Goal: Information Seeking & Learning: Learn about a topic

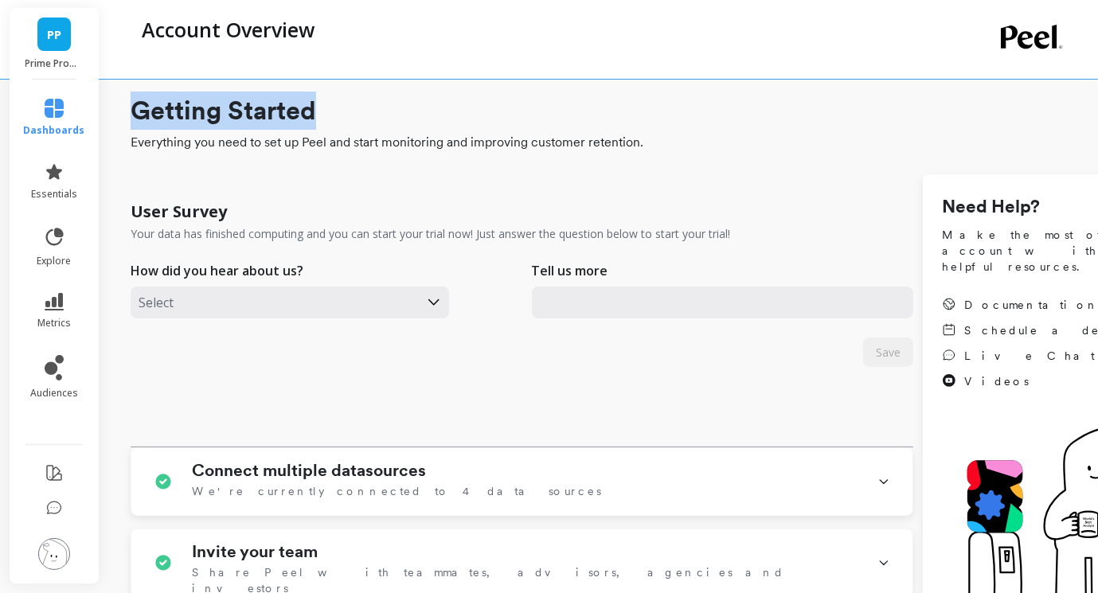
drag, startPoint x: 136, startPoint y: 98, endPoint x: 381, endPoint y: 118, distance: 246.1
click at [381, 118] on h1 "Getting Started" at bounding box center [654, 111] width 1047 height 38
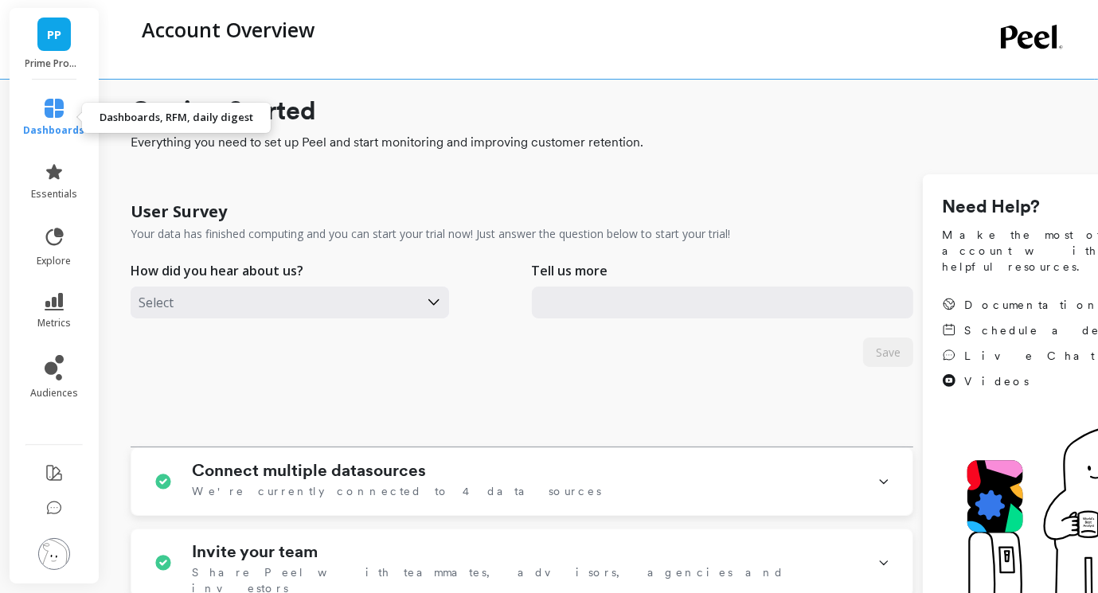
click at [53, 108] on icon at bounding box center [54, 108] width 19 height 19
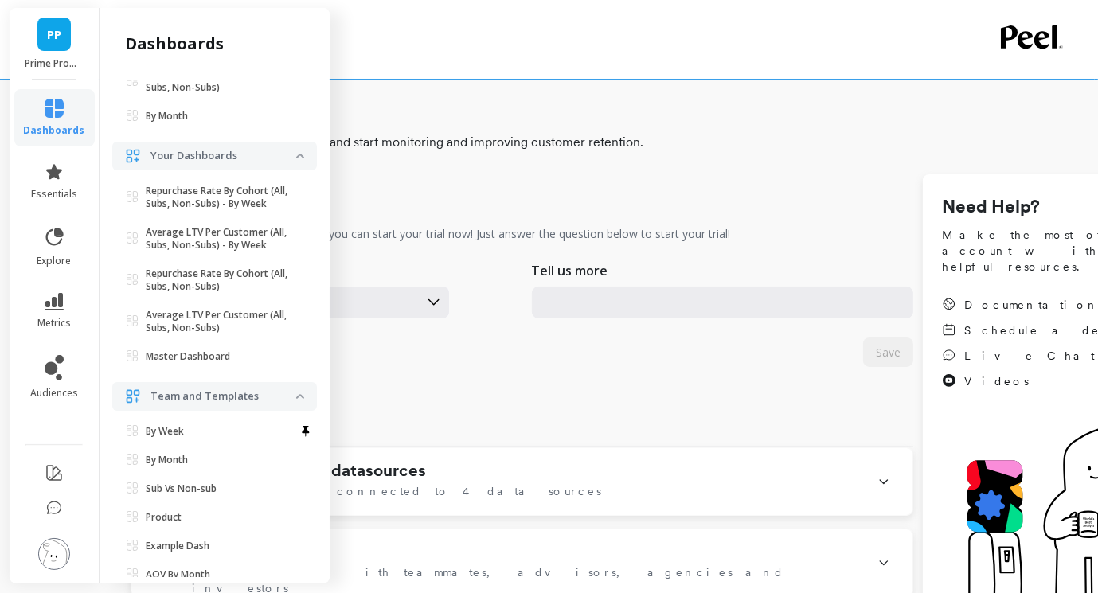
scroll to position [347, 0]
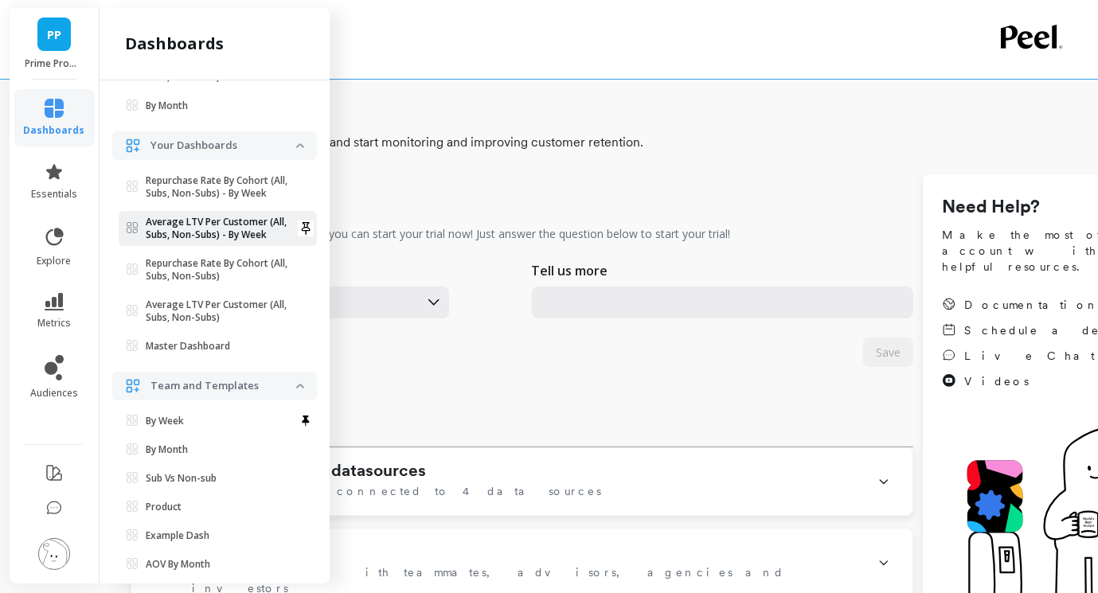
click at [225, 225] on p "Average LTV Per Customer (All, Subs, Non-Subs) - By Week" at bounding box center [221, 228] width 151 height 25
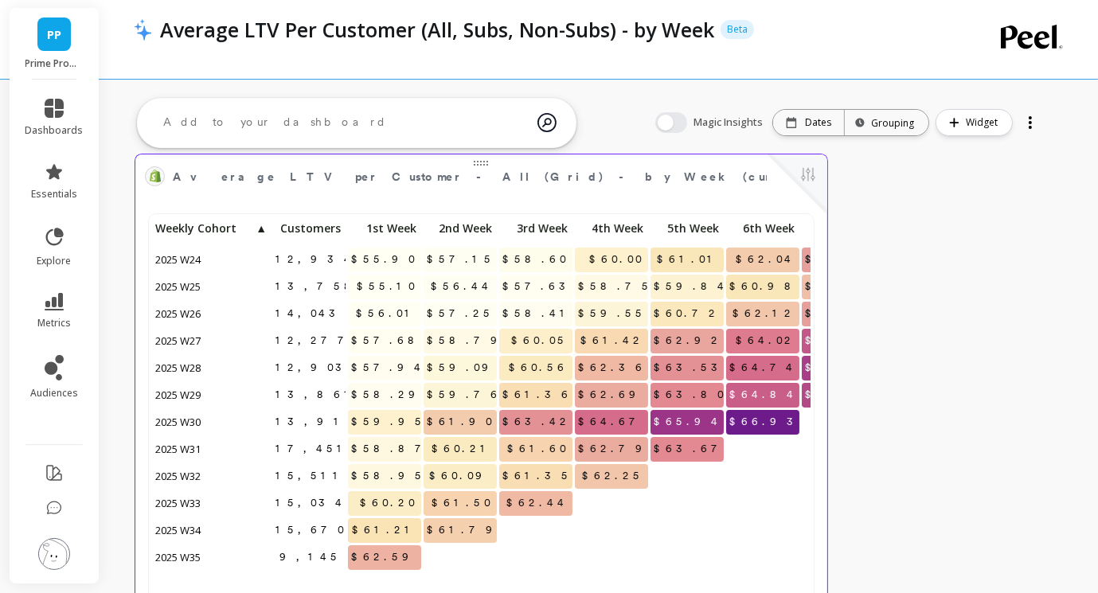
scroll to position [10, 0]
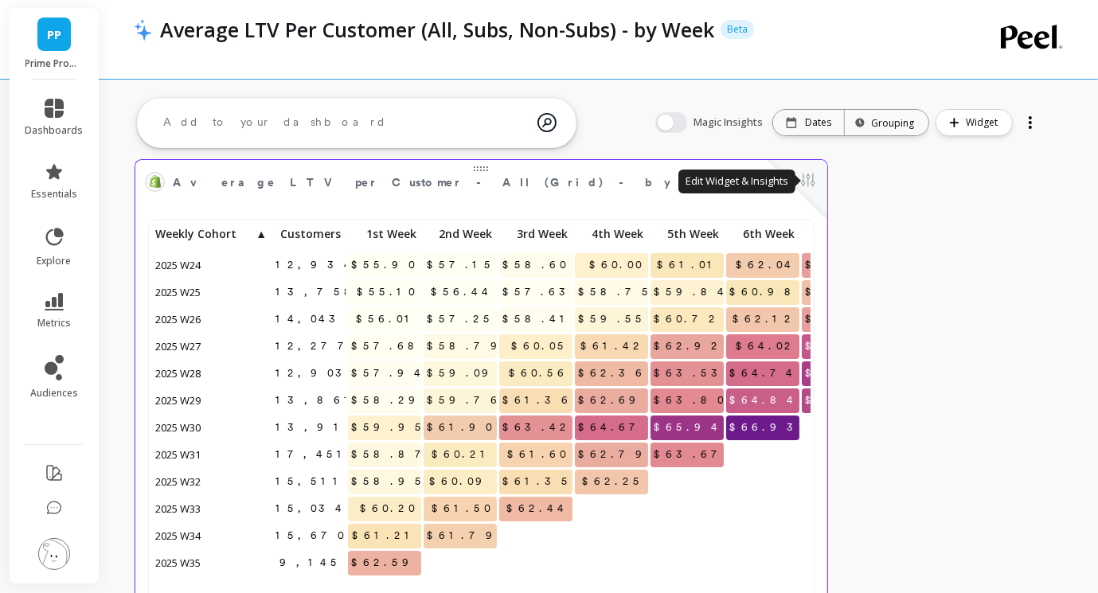
click at [804, 182] on button at bounding box center [808, 181] width 19 height 22
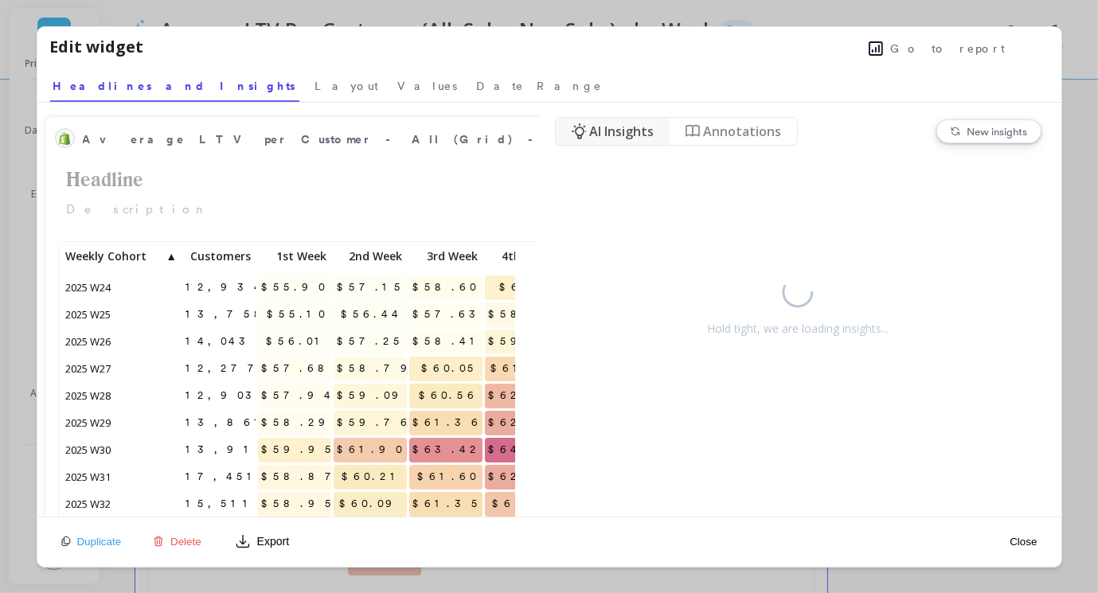
scroll to position [438, 453]
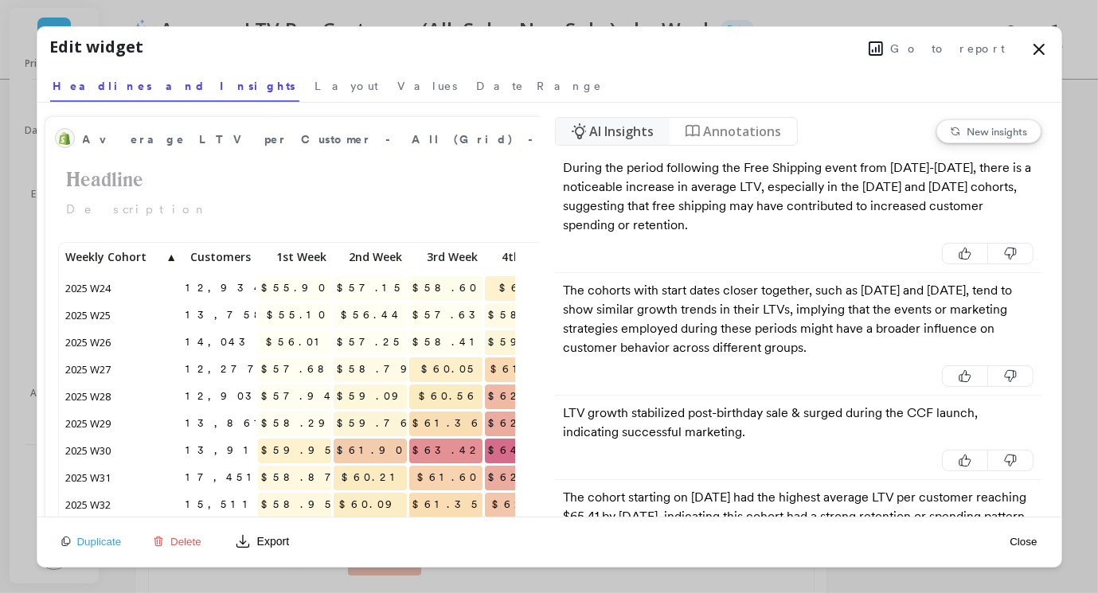
click at [998, 53] on span "Go to report" at bounding box center [948, 49] width 115 height 16
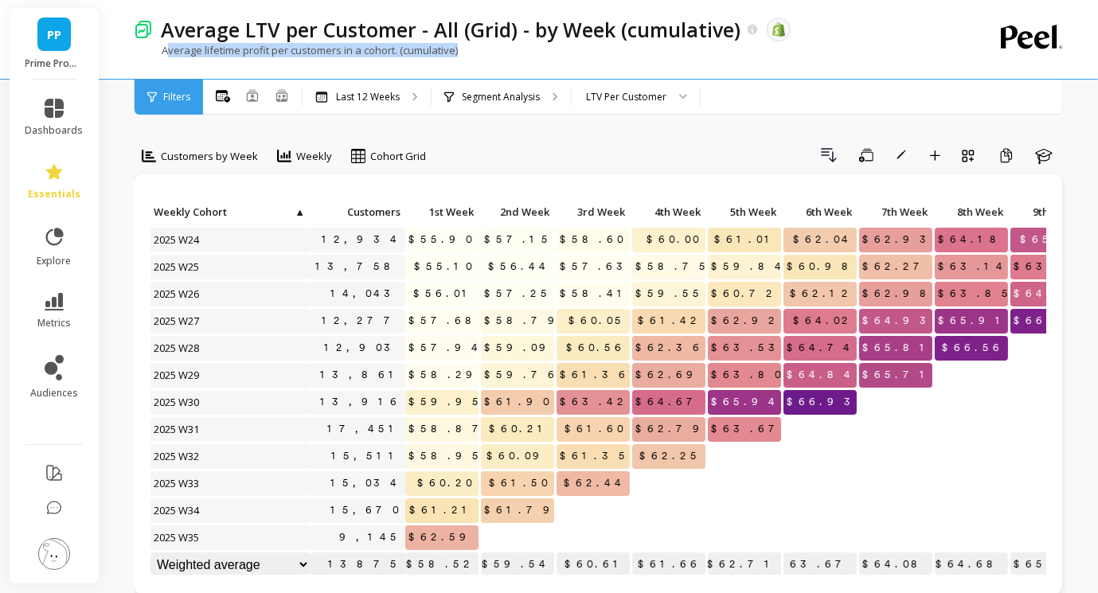
drag, startPoint x: 173, startPoint y: 47, endPoint x: 520, endPoint y: 63, distance: 347.6
click at [520, 63] on div "Average lifetime profit per customers in a cohort. (cumulative)" at bounding box center [535, 58] width 802 height 30
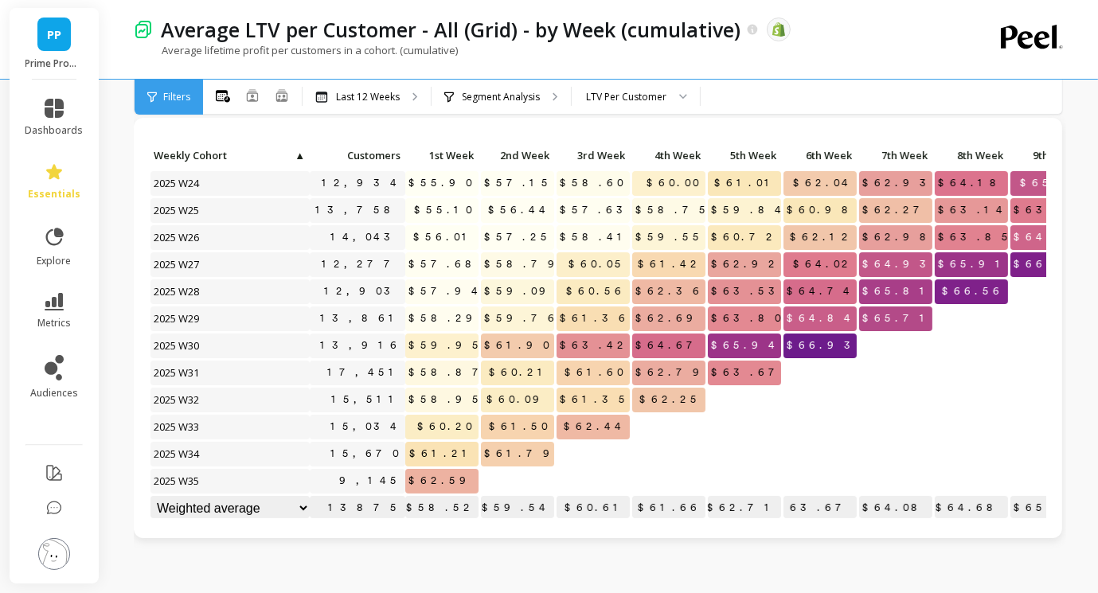
scroll to position [320, 0]
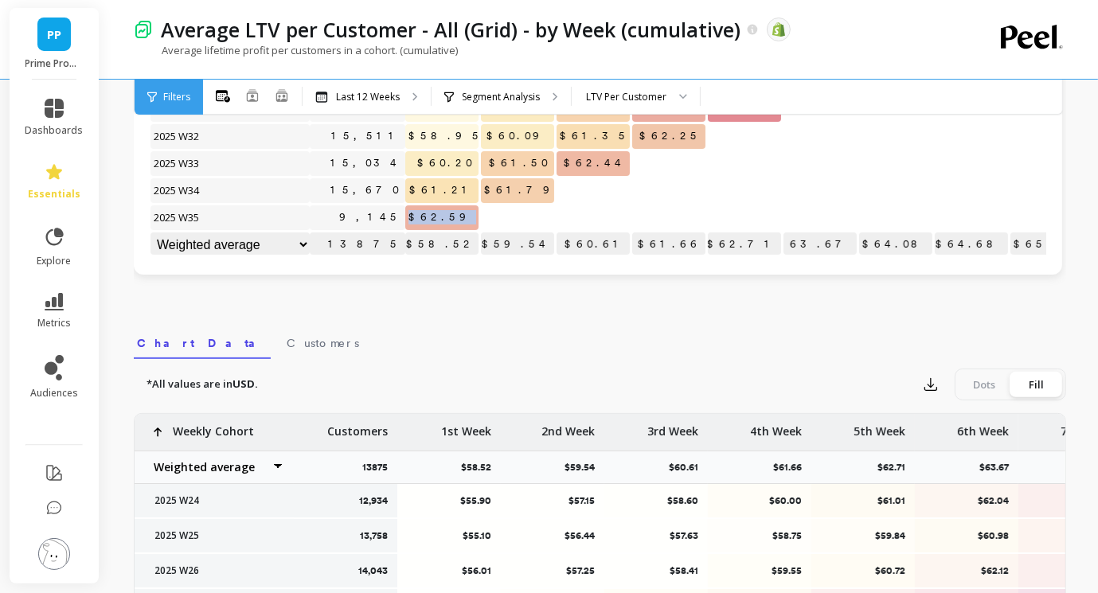
drag, startPoint x: 432, startPoint y: 210, endPoint x: 542, endPoint y: 219, distance: 111.0
click at [542, 219] on div "Click to create an audience 12,934 $55.90 $57.15 $58.60 $60.00 $61.01 $62.04 $6…" at bounding box center [695, 70] width 1091 height 379
click at [505, 326] on nav "Chart Data Customers" at bounding box center [600, 341] width 933 height 37
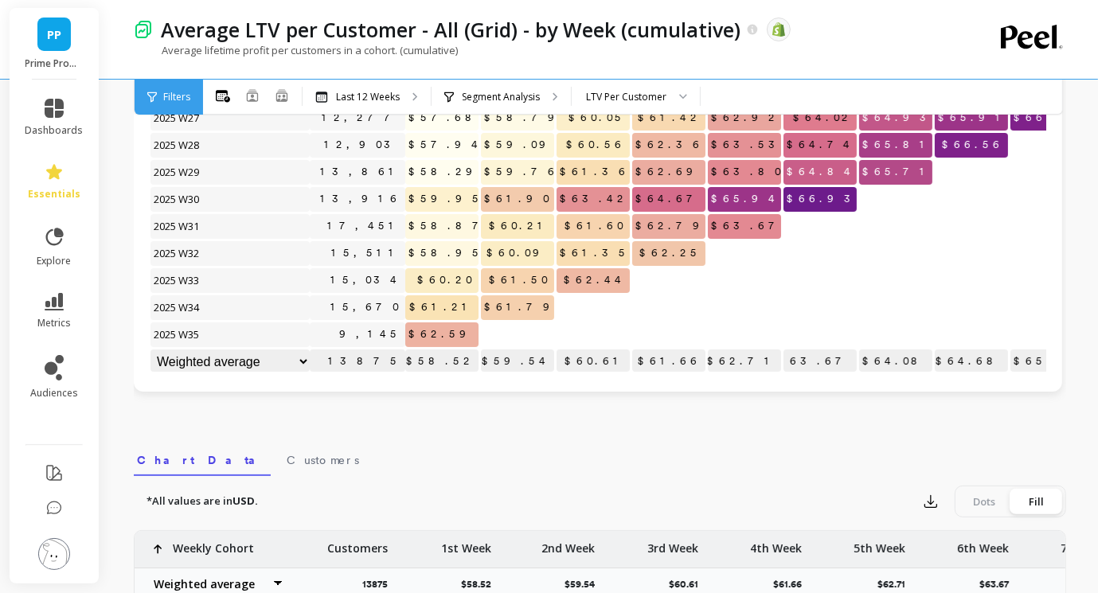
scroll to position [0, 0]
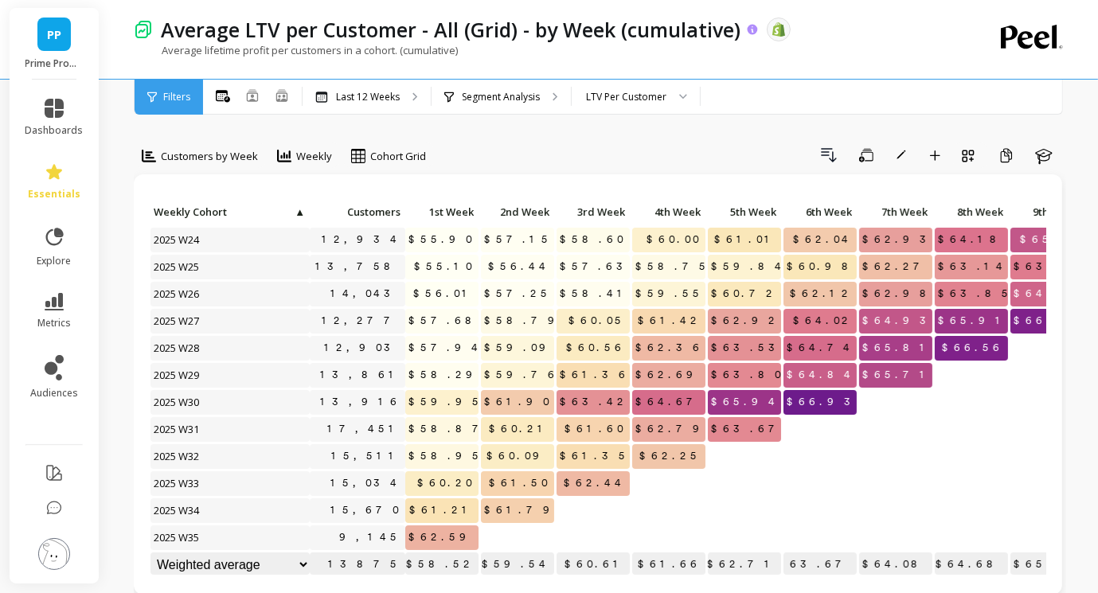
click at [359, 41] on p "Average LTV per Customer - All (Grid) - by Week (cumulative)" at bounding box center [451, 29] width 580 height 27
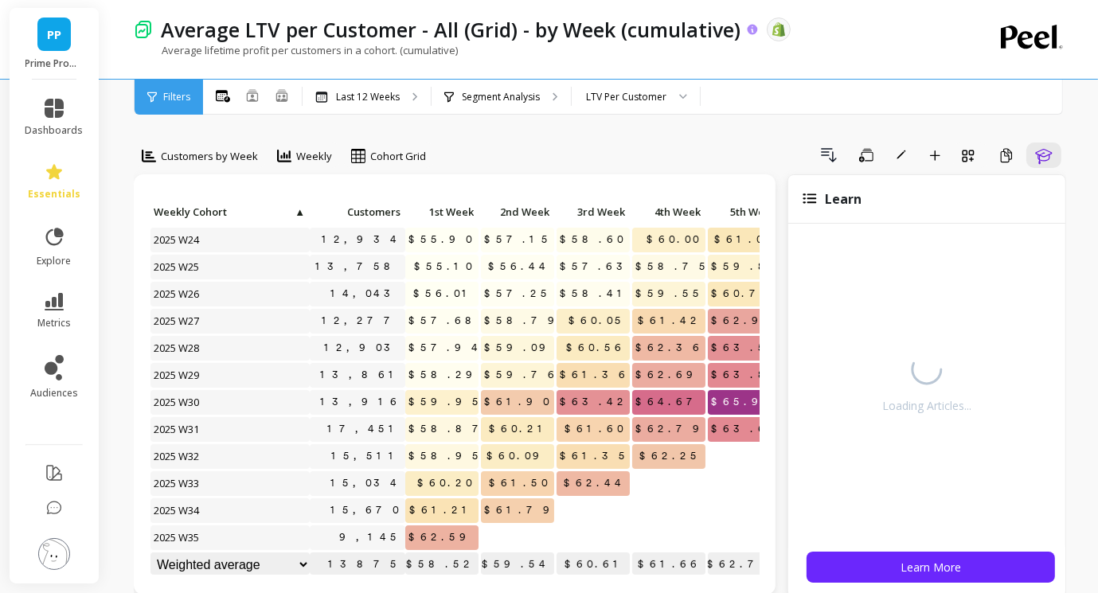
click at [359, 41] on p "Average LTV per Customer - All (Grid) - by Week (cumulative)" at bounding box center [451, 29] width 580 height 27
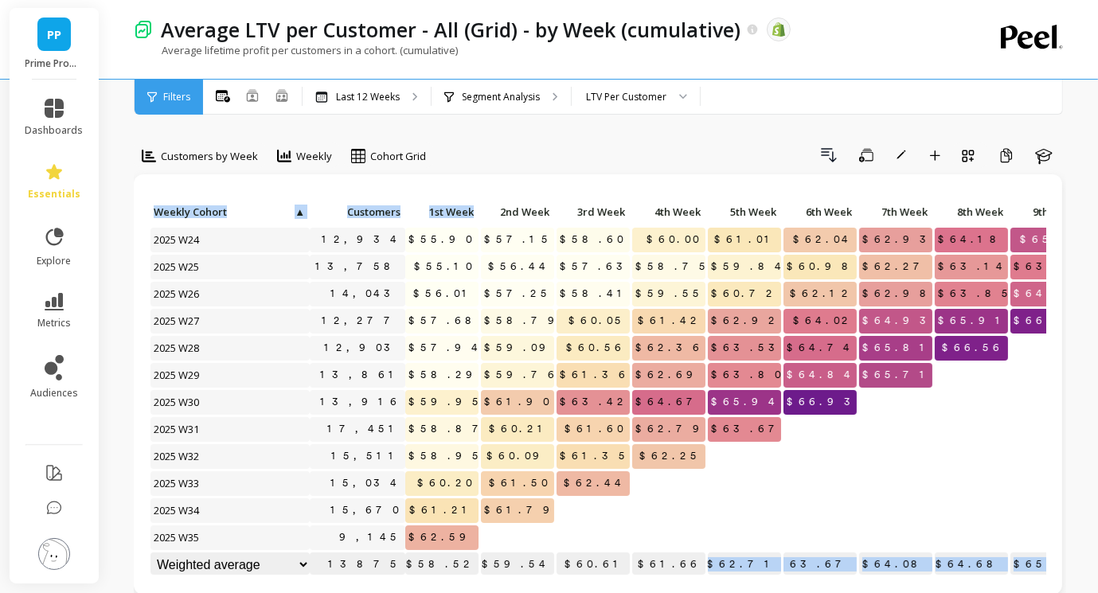
drag, startPoint x: 434, startPoint y: 220, endPoint x: 706, endPoint y: 565, distance: 439.5
click at [706, 565] on div "Click to create an audience 12,934 $55.90 $57.15 $58.60 $60.00 $61.01 $62.04 $6…" at bounding box center [695, 390] width 1091 height 379
click at [721, 522] on div at bounding box center [744, 511] width 73 height 25
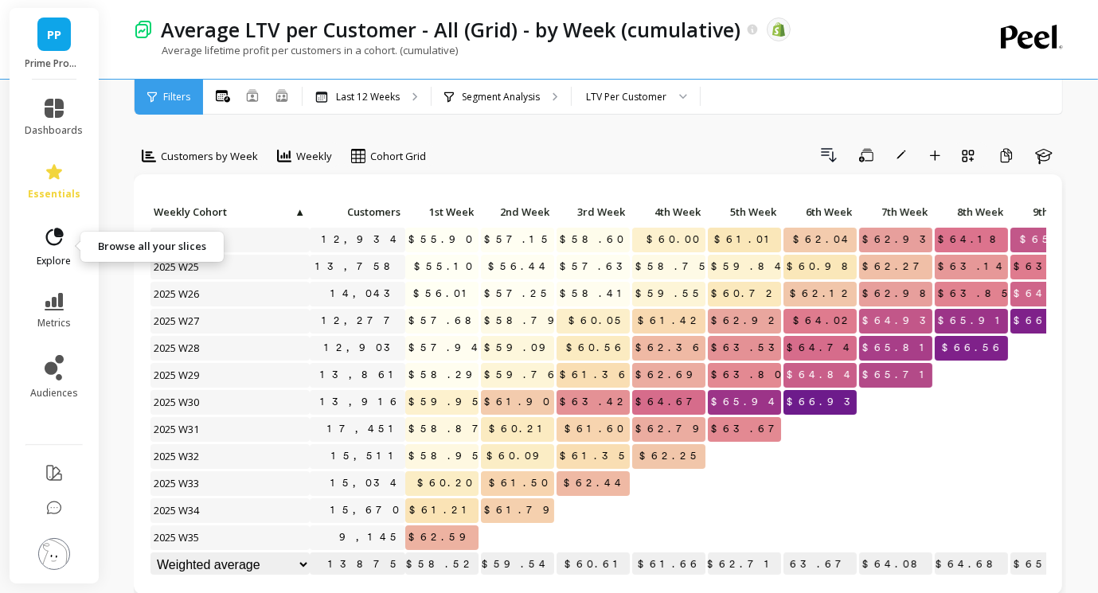
click at [58, 252] on link "explore" at bounding box center [54, 246] width 58 height 41
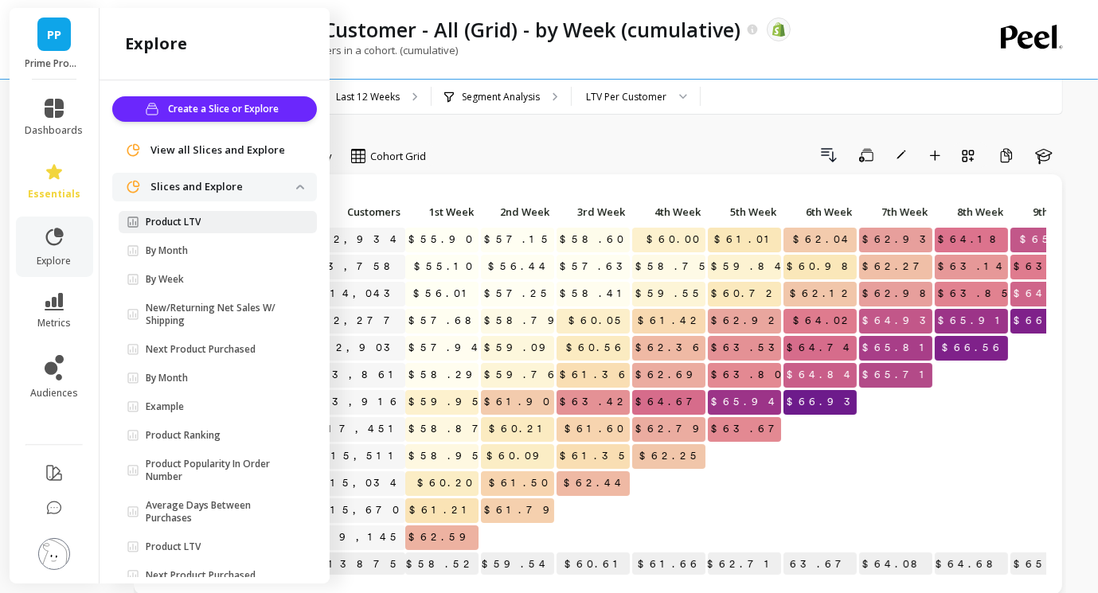
click at [178, 223] on p "Product LTV" at bounding box center [173, 222] width 55 height 13
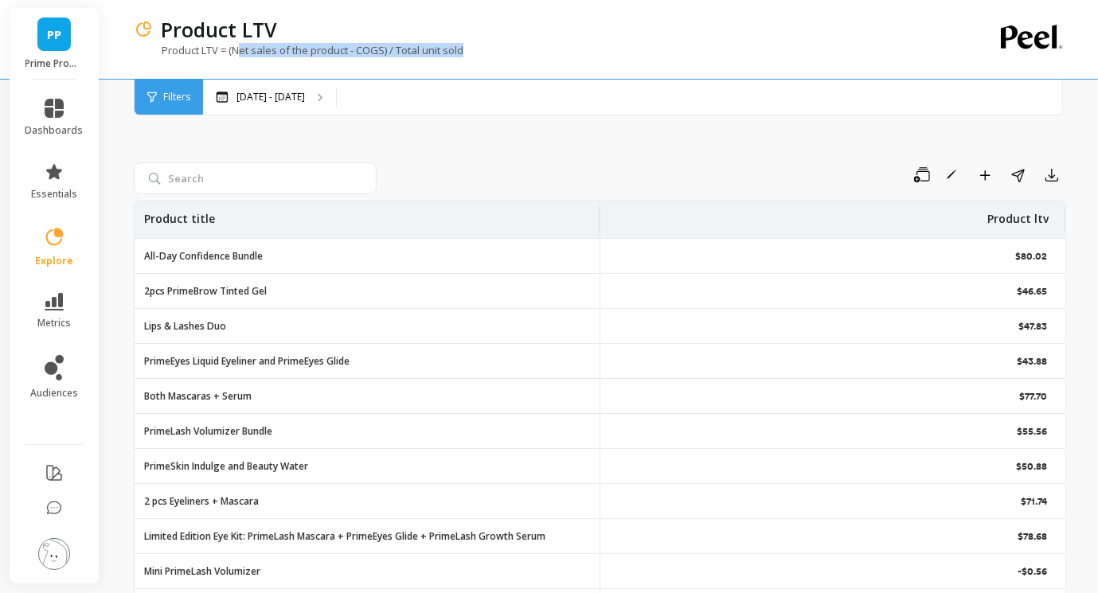
drag, startPoint x: 239, startPoint y: 53, endPoint x: 528, endPoint y: 57, distance: 289.1
click at [528, 57] on div "Product LTV = (Net sales of the product - COGS) / Total unit sold" at bounding box center [535, 58] width 802 height 30
click at [608, 51] on div "Product LTV = (Net sales of the product - COGS) / Total unit sold" at bounding box center [535, 58] width 802 height 30
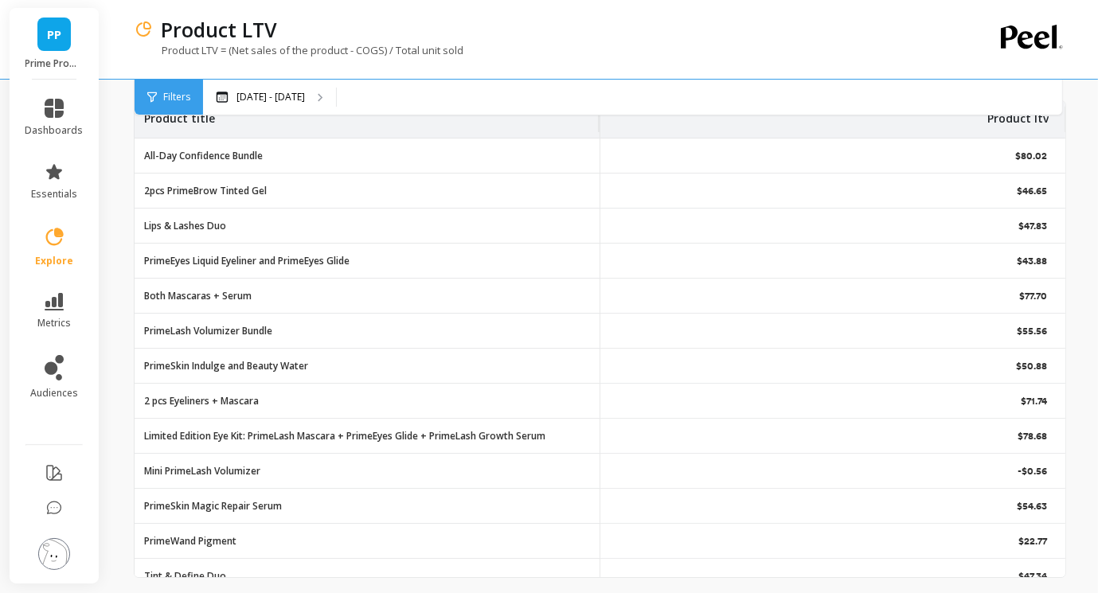
scroll to position [78, 0]
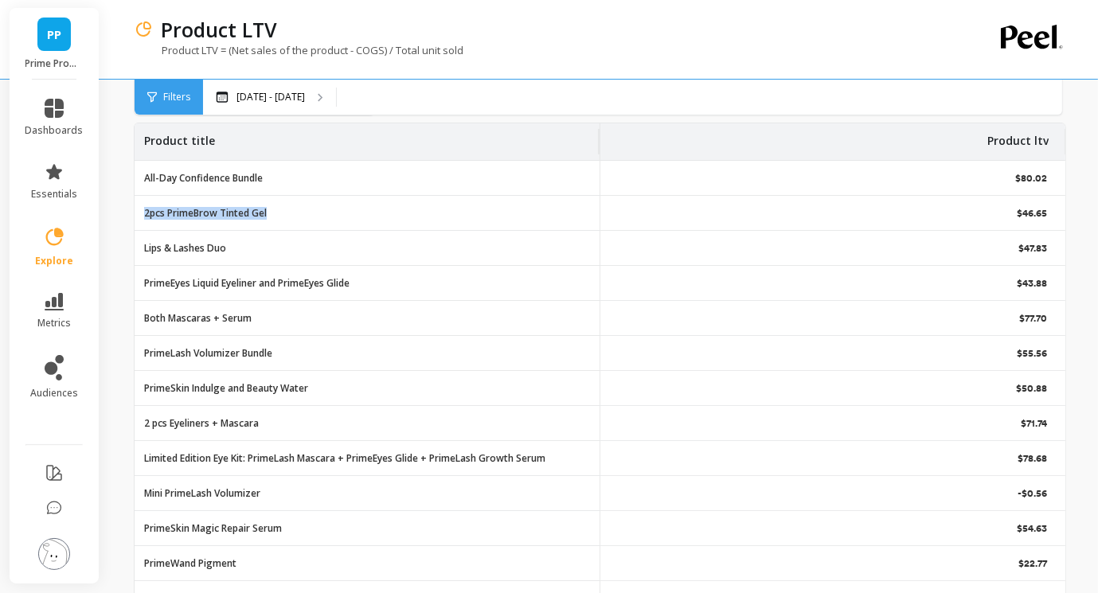
drag, startPoint x: 362, startPoint y: 216, endPoint x: 140, endPoint y: 215, distance: 221.4
click at [140, 215] on div "2pcs PrimeBrow Tinted Gel" at bounding box center [367, 213] width 465 height 34
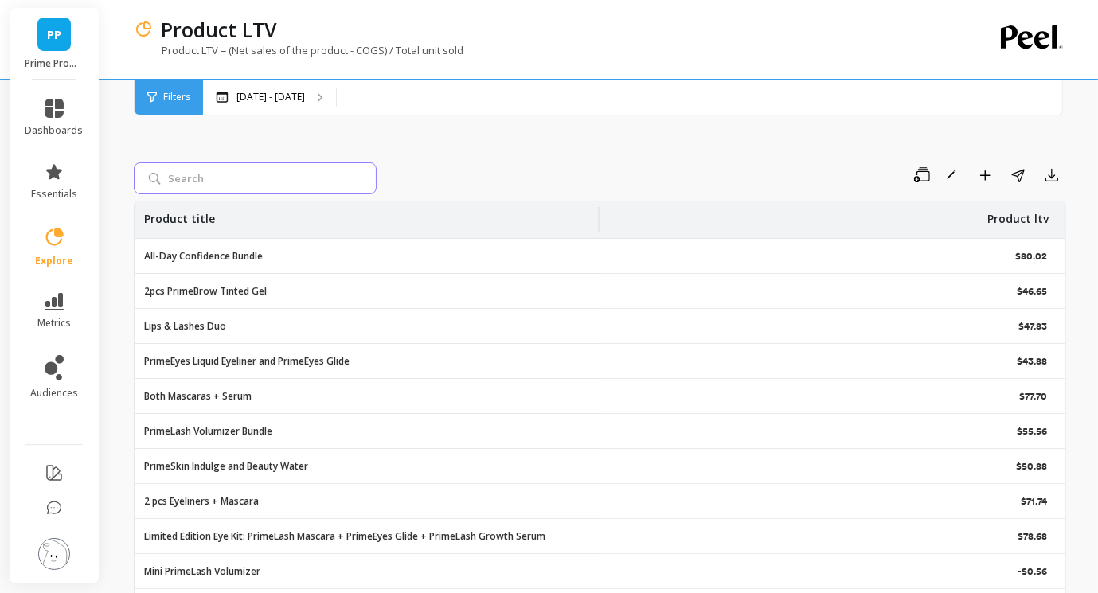
click at [217, 169] on input "search" at bounding box center [255, 178] width 243 height 32
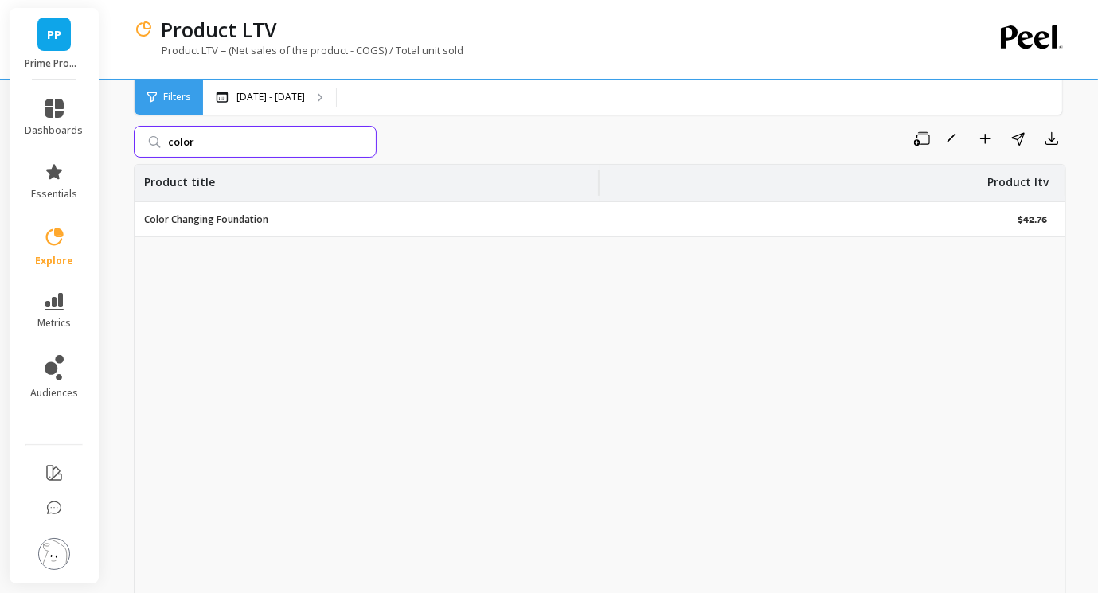
scroll to position [48, 0]
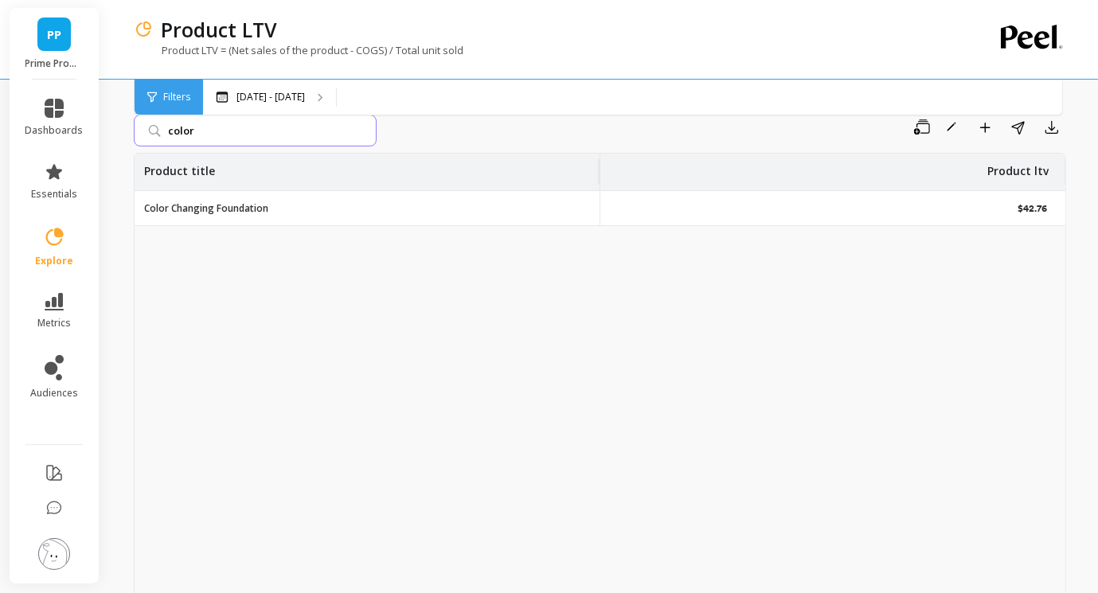
click at [196, 133] on input "color" at bounding box center [255, 131] width 243 height 32
type input "mascara"
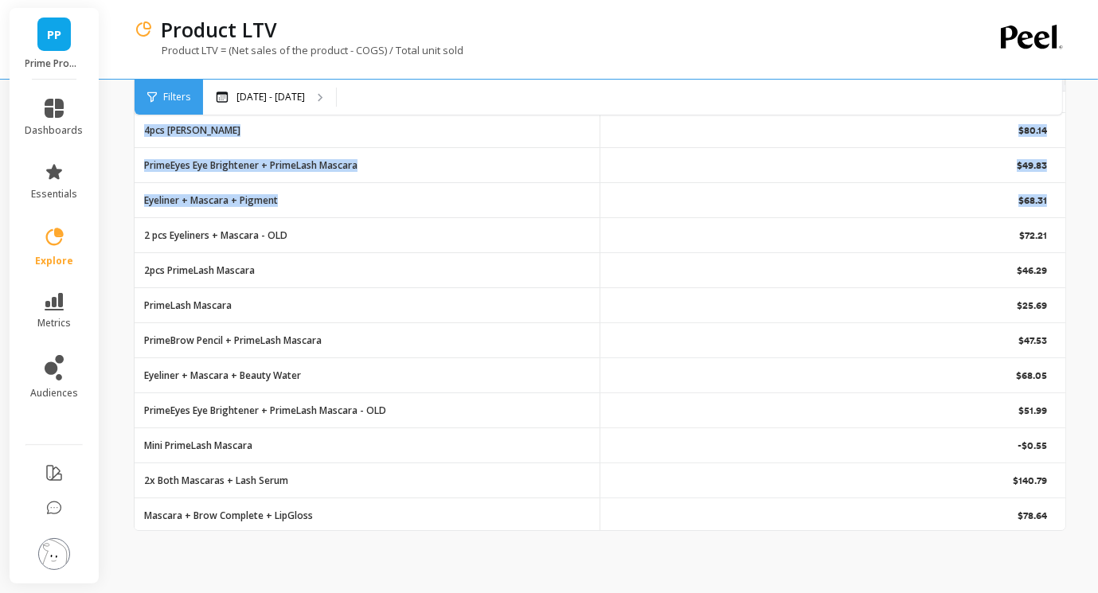
scroll to position [154, 0]
drag, startPoint x: 1067, startPoint y: 202, endPoint x: 1002, endPoint y: 201, distance: 65.3
click at [1002, 201] on div "Product LTV Product LTV = (Net sales of the product - COGS) / Total unit sold F…" at bounding box center [603, 223] width 990 height 741
click at [1063, 234] on div "$72.21" at bounding box center [833, 235] width 466 height 34
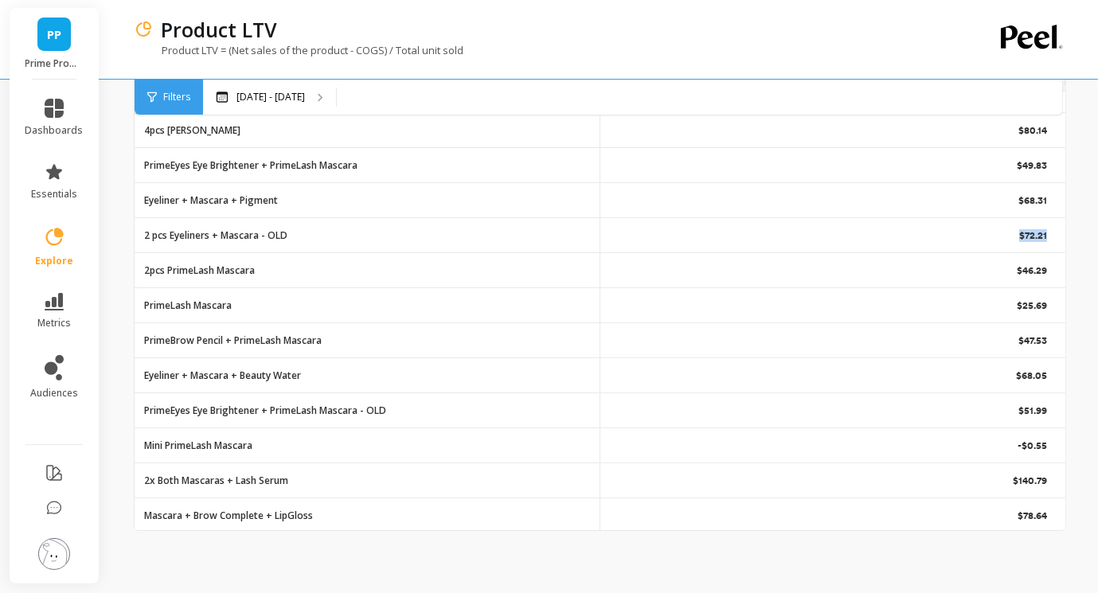
drag, startPoint x: 1054, startPoint y: 237, endPoint x: 885, endPoint y: 232, distance: 169.7
click at [885, 232] on div "$72.21" at bounding box center [833, 235] width 466 height 34
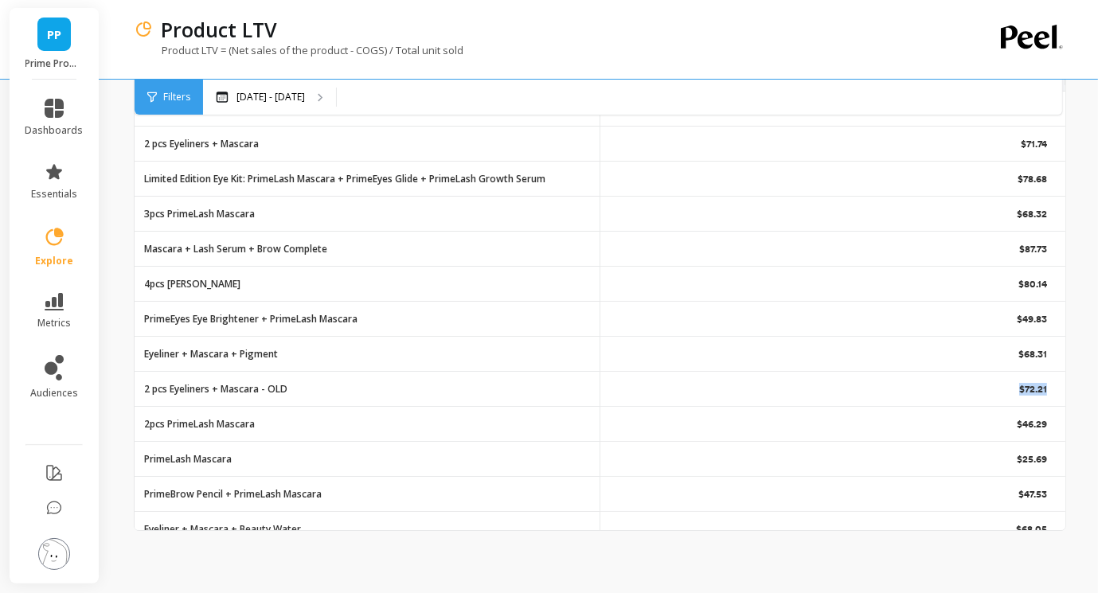
scroll to position [0, 0]
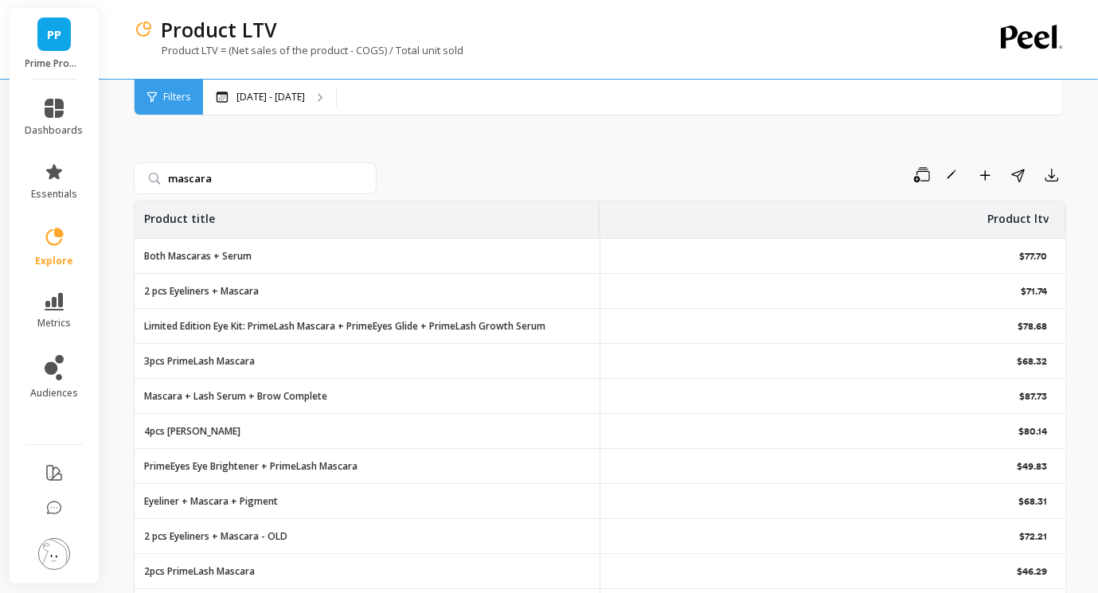
click at [52, 246] on icon at bounding box center [54, 237] width 22 height 22
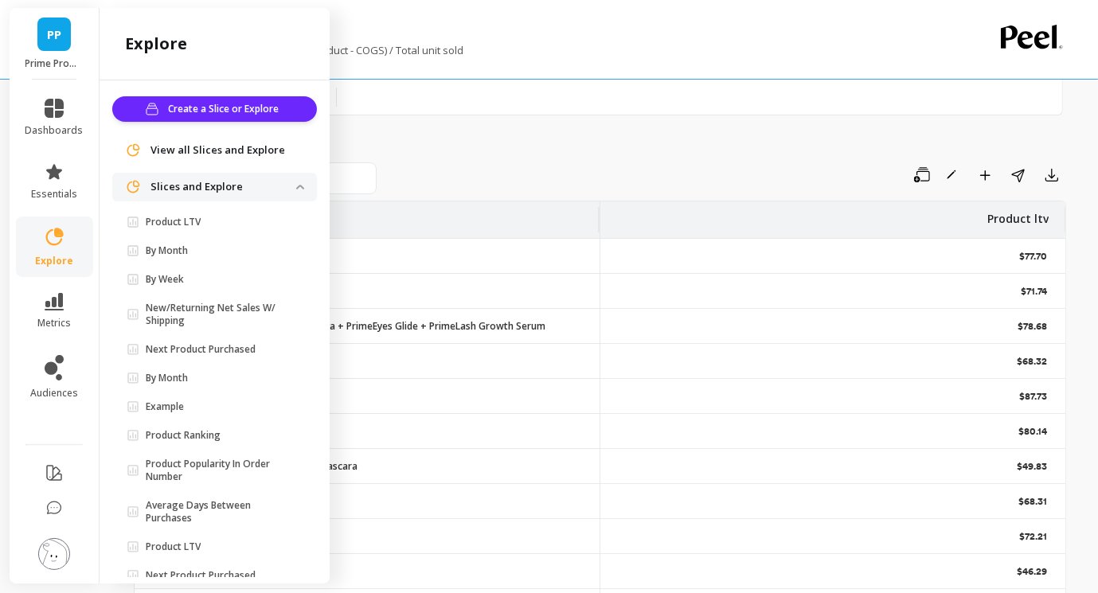
scroll to position [31, 0]
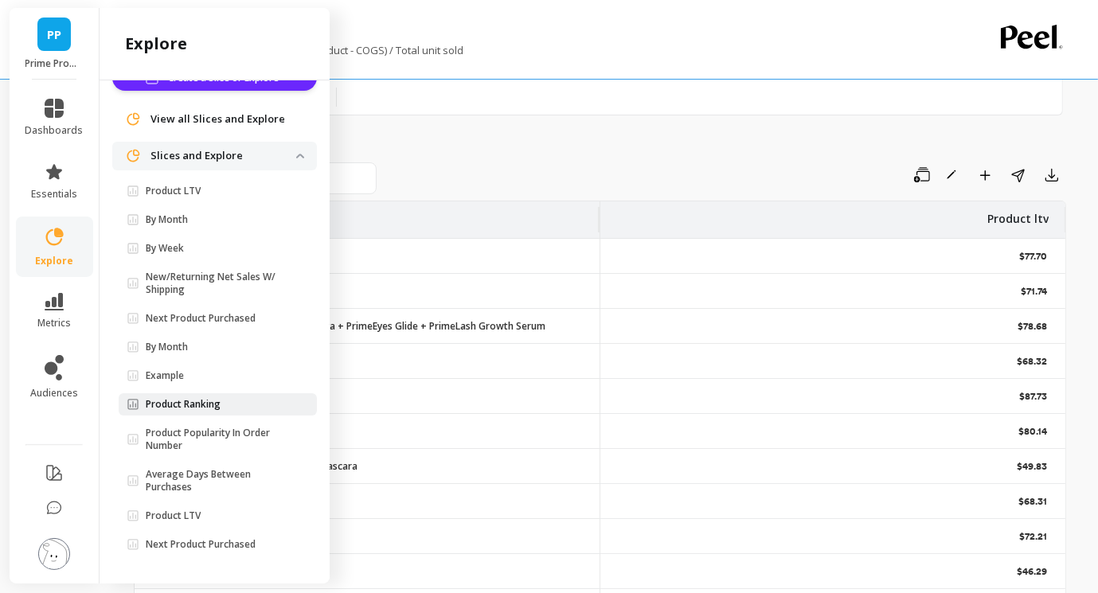
click at [238, 397] on link "Product Ranking" at bounding box center [218, 404] width 198 height 22
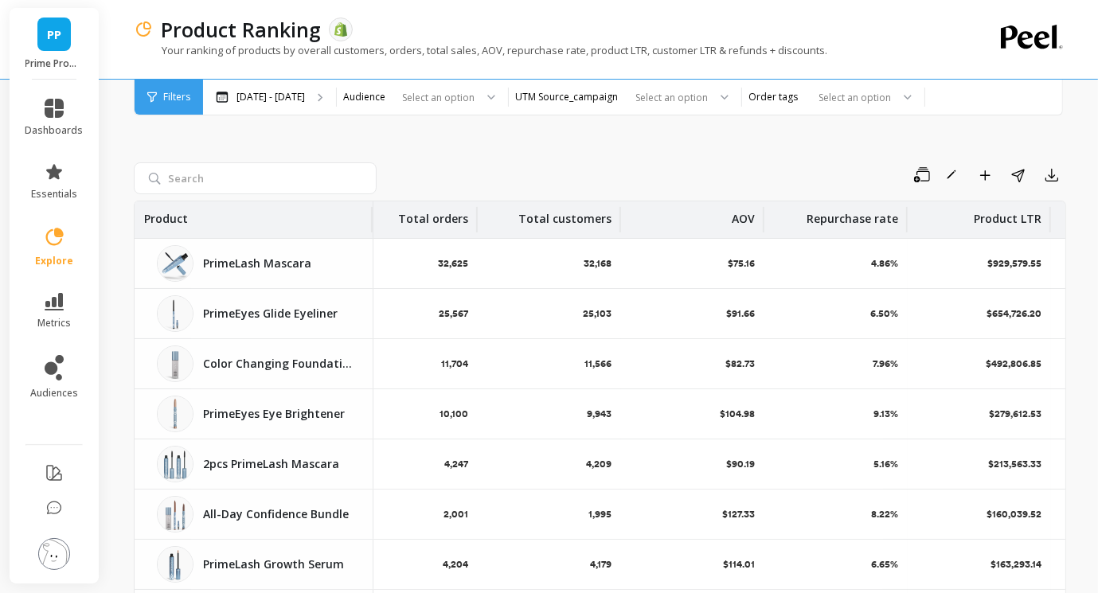
scroll to position [0, 197]
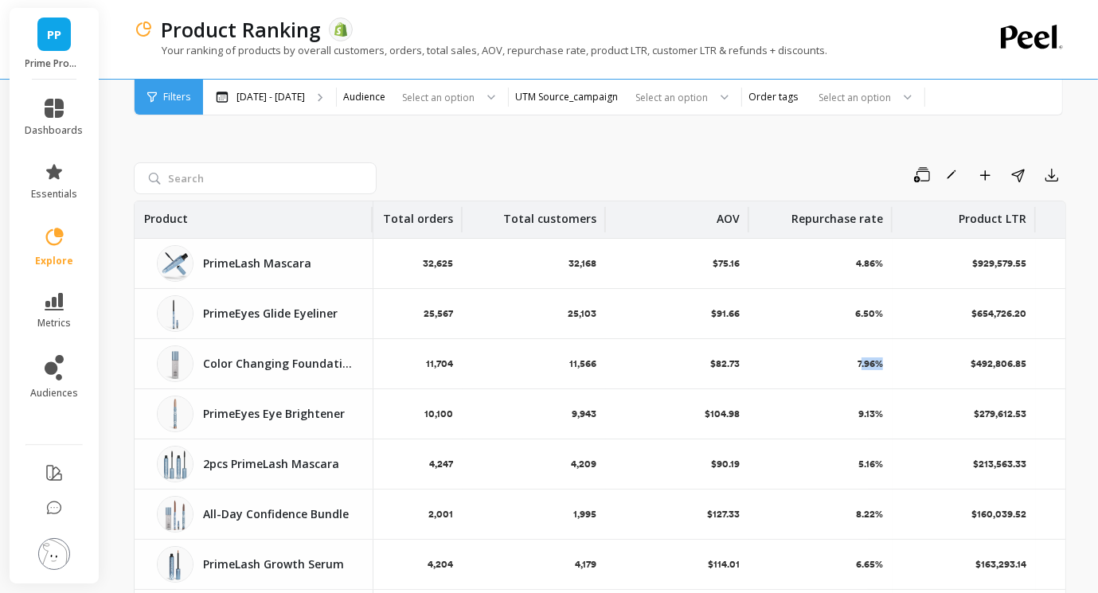
drag, startPoint x: 890, startPoint y: 365, endPoint x: 860, endPoint y: 366, distance: 30.3
click at [860, 366] on div "7.96%" at bounding box center [820, 363] width 143 height 49
click at [894, 361] on div "$492,806.85" at bounding box center [964, 363] width 143 height 49
drag, startPoint x: 886, startPoint y: 365, endPoint x: 853, endPoint y: 362, distance: 33.6
click at [853, 362] on div "7.96%" at bounding box center [820, 363] width 143 height 49
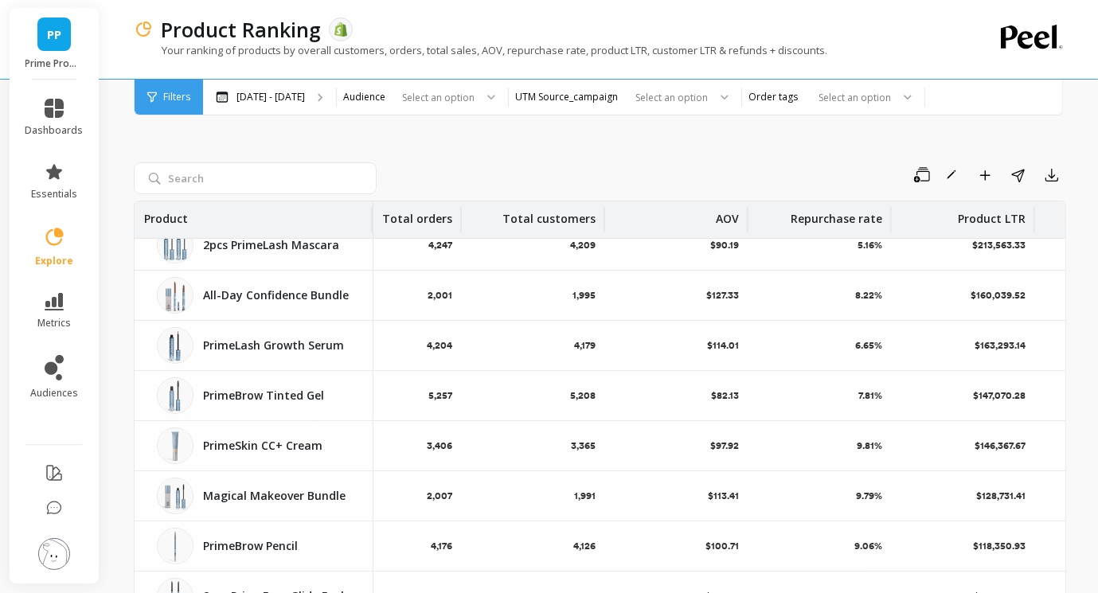
scroll to position [212, 198]
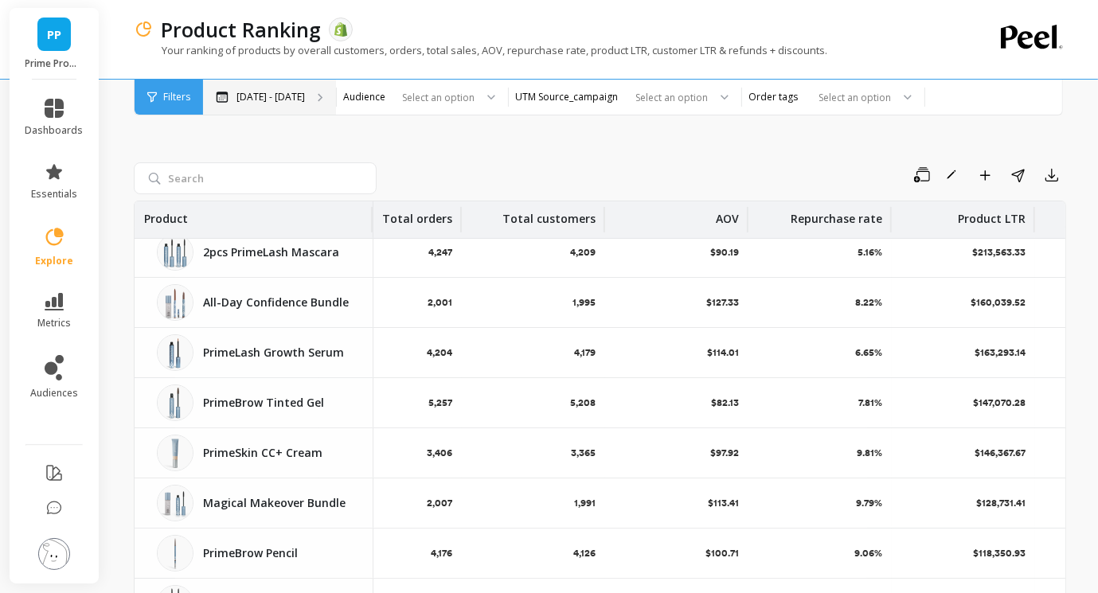
click at [290, 104] on div "[DATE] - [DATE]" at bounding box center [269, 97] width 133 height 35
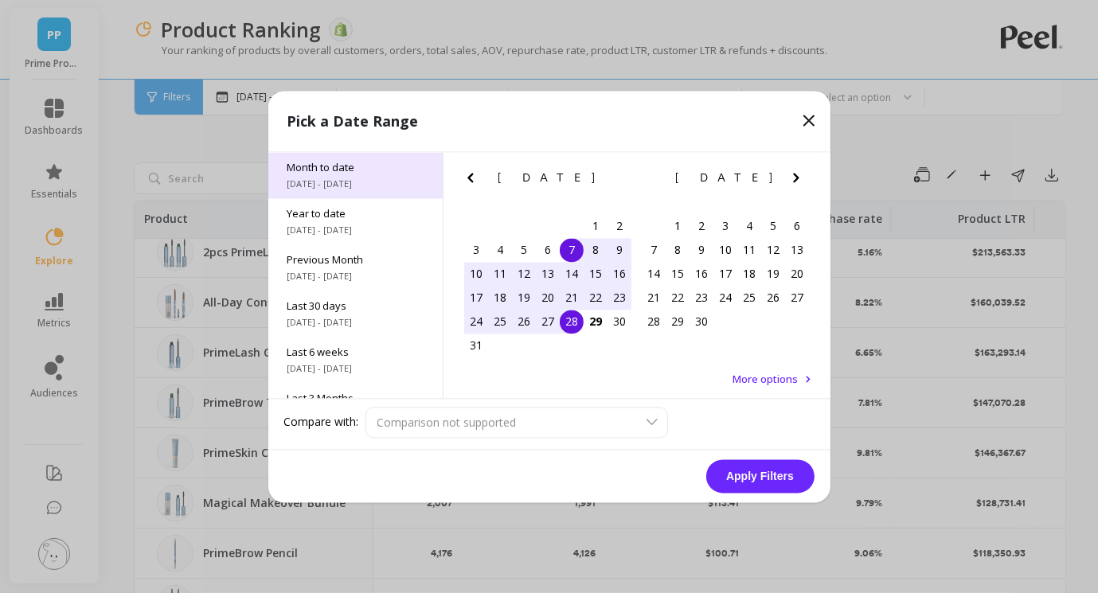
click at [323, 194] on div "Month to date [DATE] - [DATE]" at bounding box center [355, 175] width 174 height 46
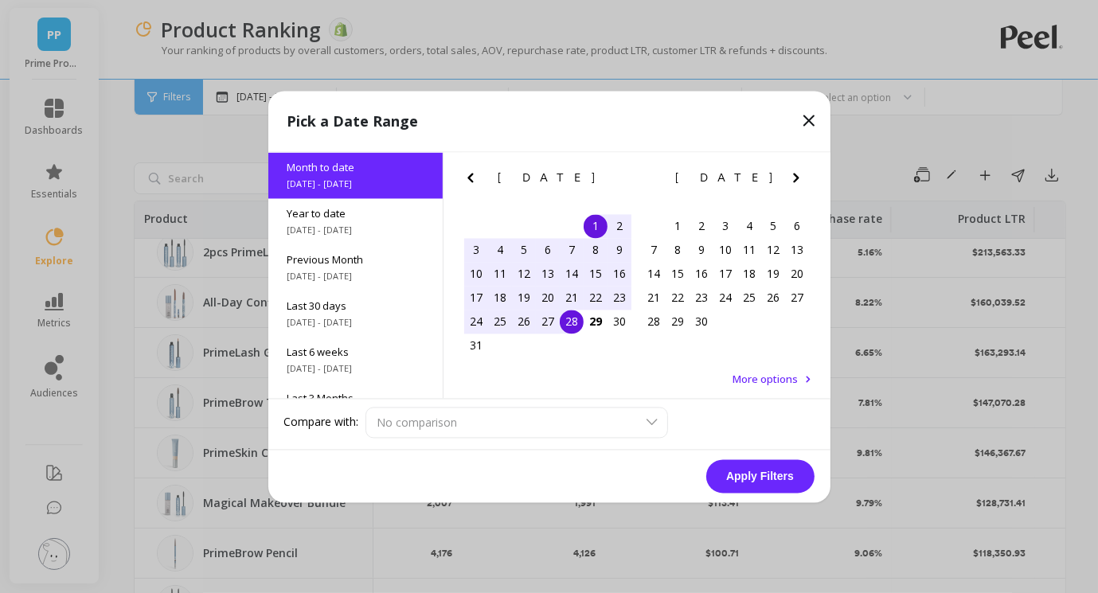
click at [770, 484] on button "Apply Filters" at bounding box center [760, 475] width 108 height 33
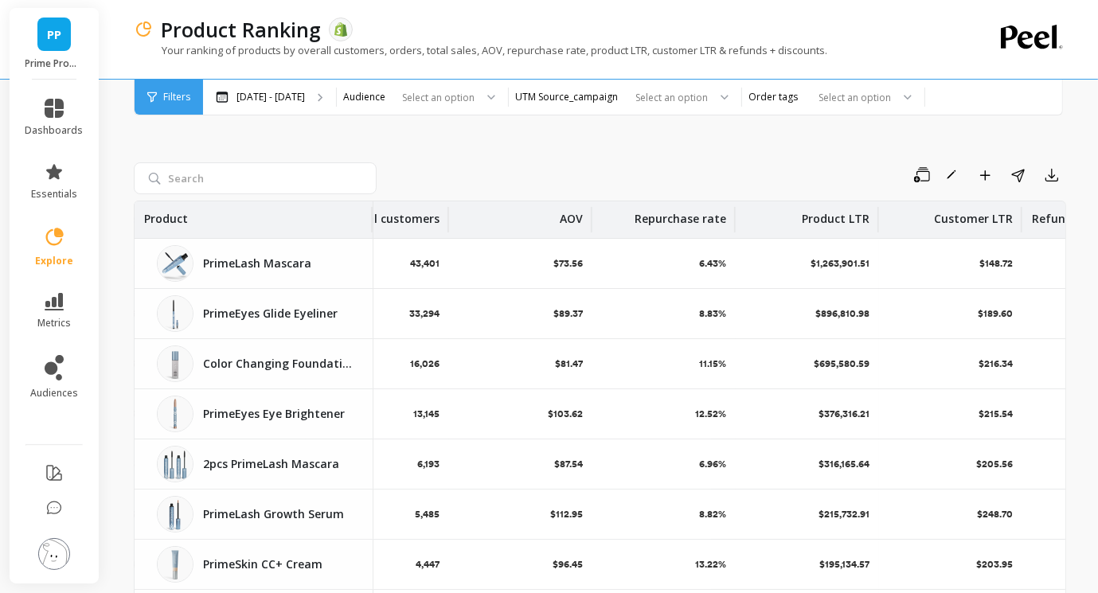
scroll to position [0, 367]
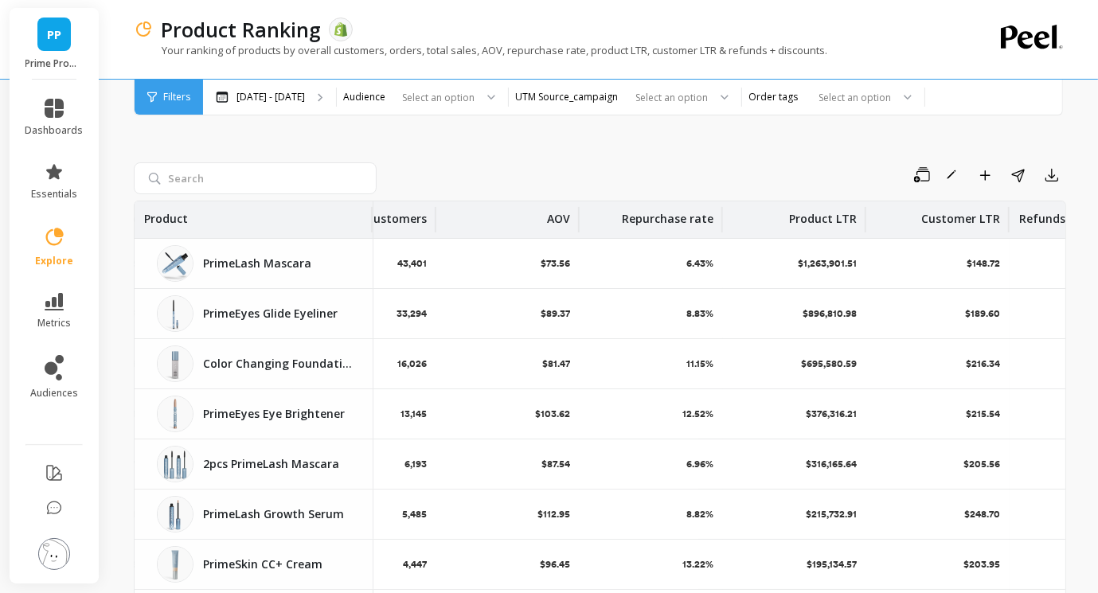
click at [260, 116] on div "Save Rename Add to Dashboard Share Export Product Units ordered Total orders To…" at bounding box center [600, 403] width 933 height 638
click at [247, 101] on p "[DATE] - [DATE]" at bounding box center [271, 97] width 68 height 13
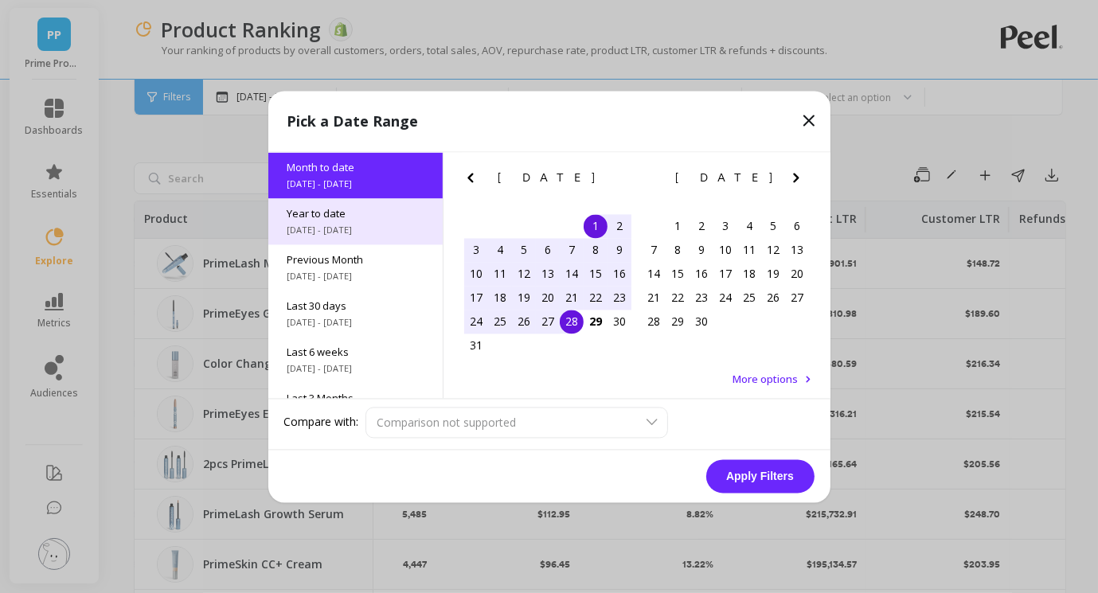
click at [346, 227] on span "[DATE] - [DATE]" at bounding box center [355, 230] width 136 height 13
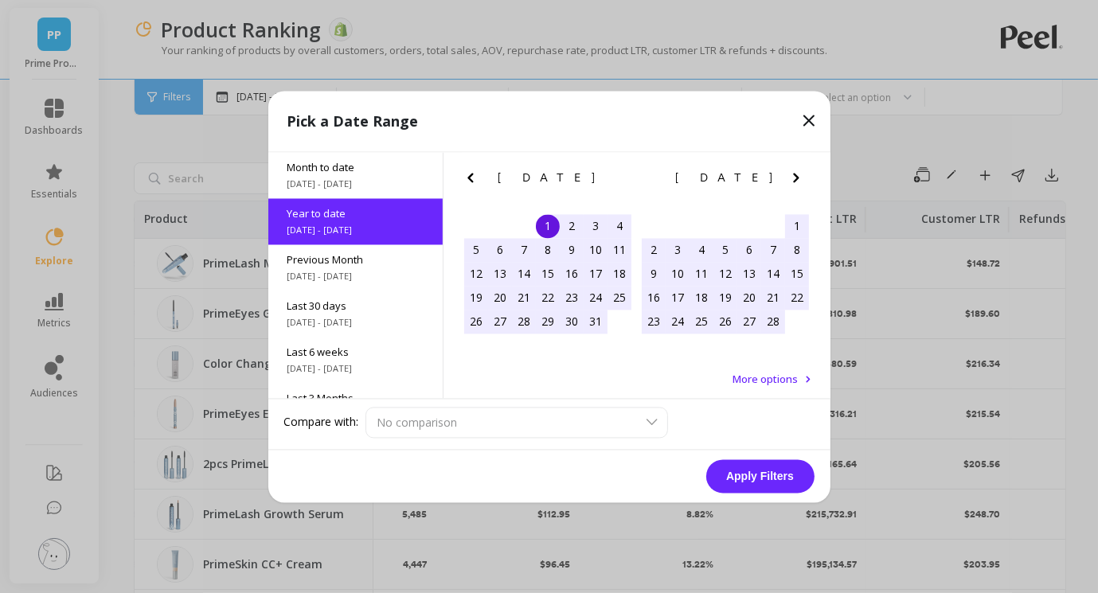
click at [758, 485] on button "Apply Filters" at bounding box center [760, 475] width 108 height 33
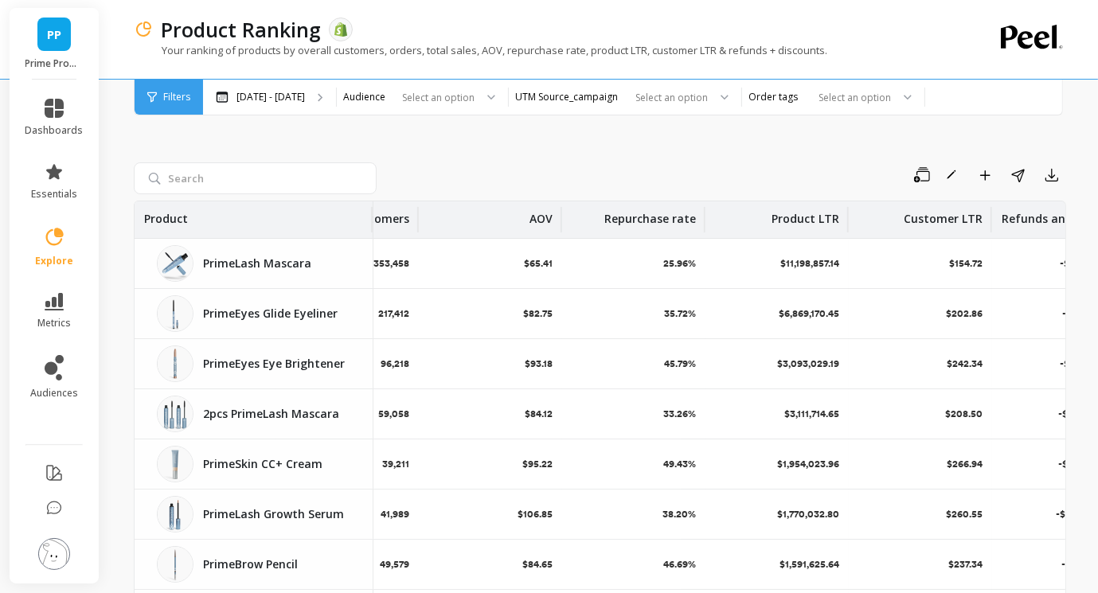
scroll to position [0, 395]
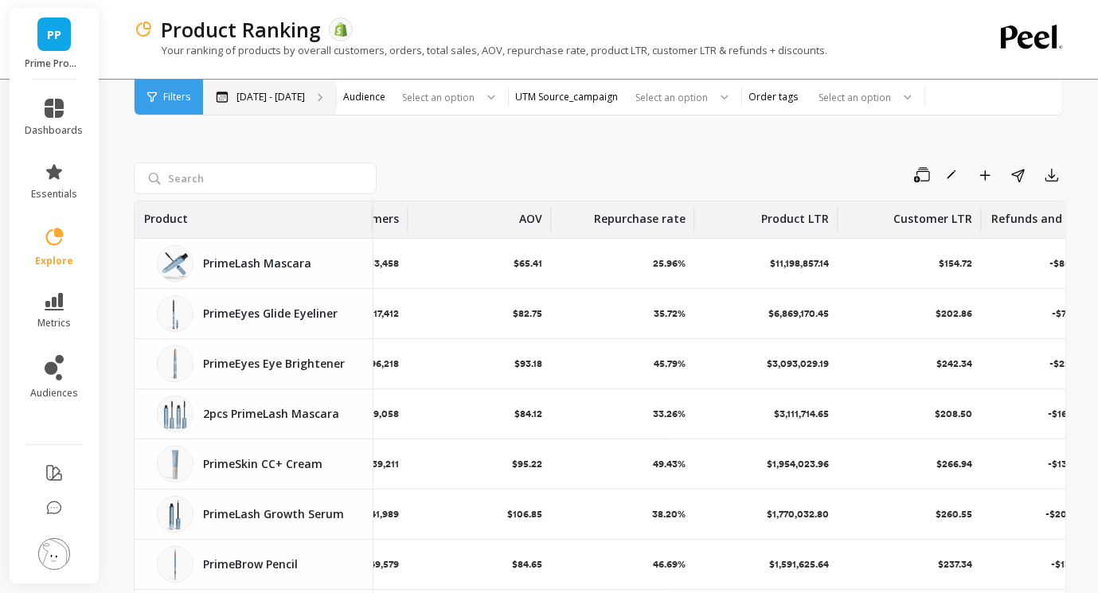
click at [307, 96] on div "[DATE] - [DATE]" at bounding box center [269, 97] width 133 height 35
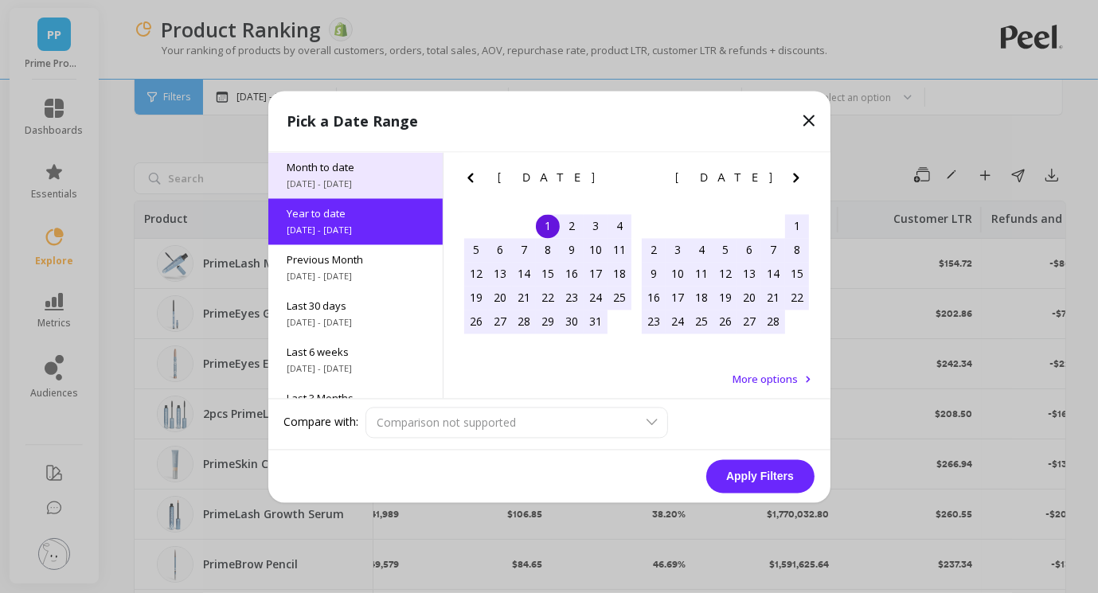
click at [314, 192] on div "Month to date [DATE] - [DATE]" at bounding box center [355, 175] width 174 height 46
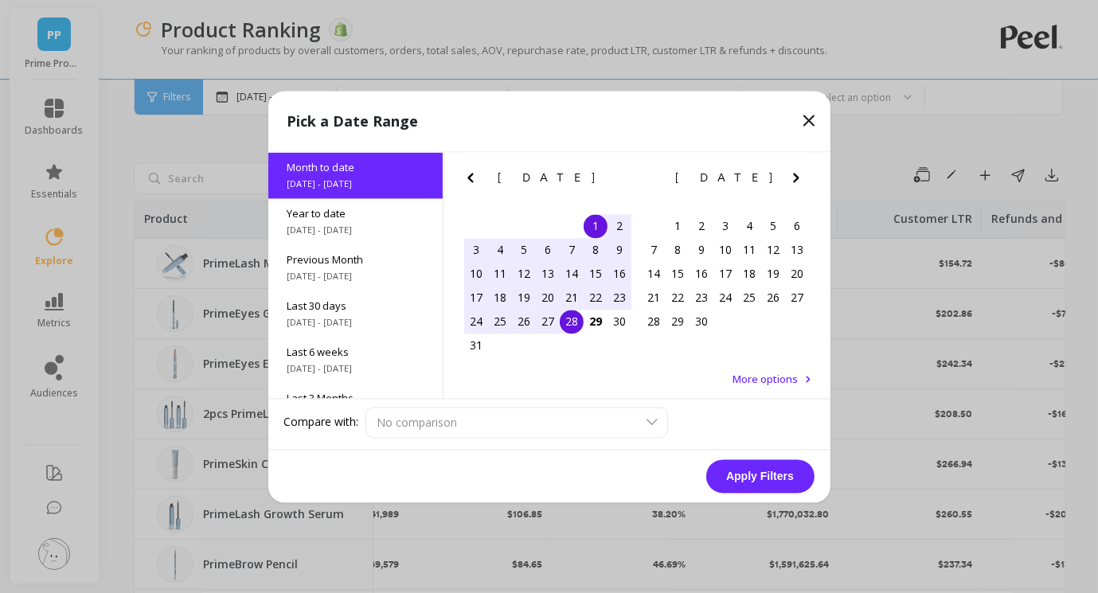
click at [779, 484] on button "Apply Filters" at bounding box center [760, 475] width 108 height 33
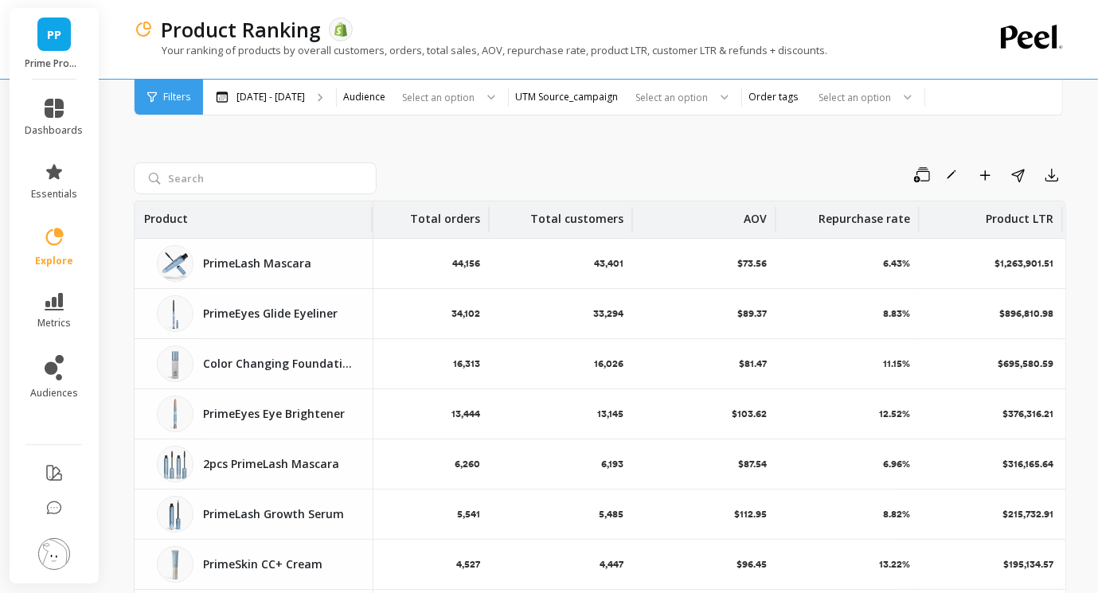
scroll to position [0, 454]
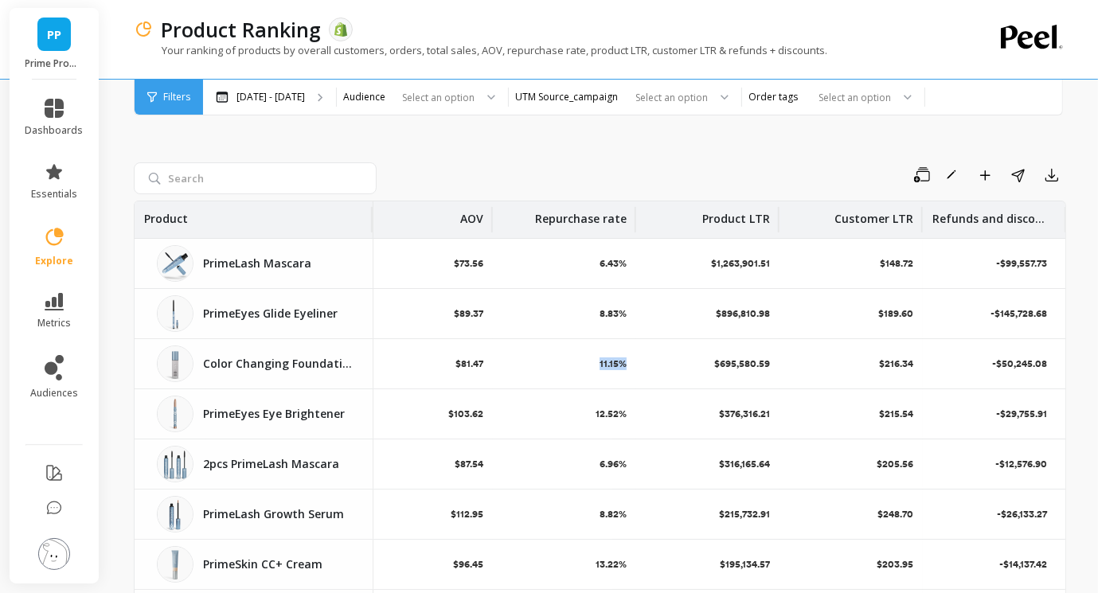
drag, startPoint x: 584, startPoint y: 367, endPoint x: 633, endPoint y: 366, distance: 49.4
click at [633, 365] on div "11.15%" at bounding box center [564, 363] width 143 height 49
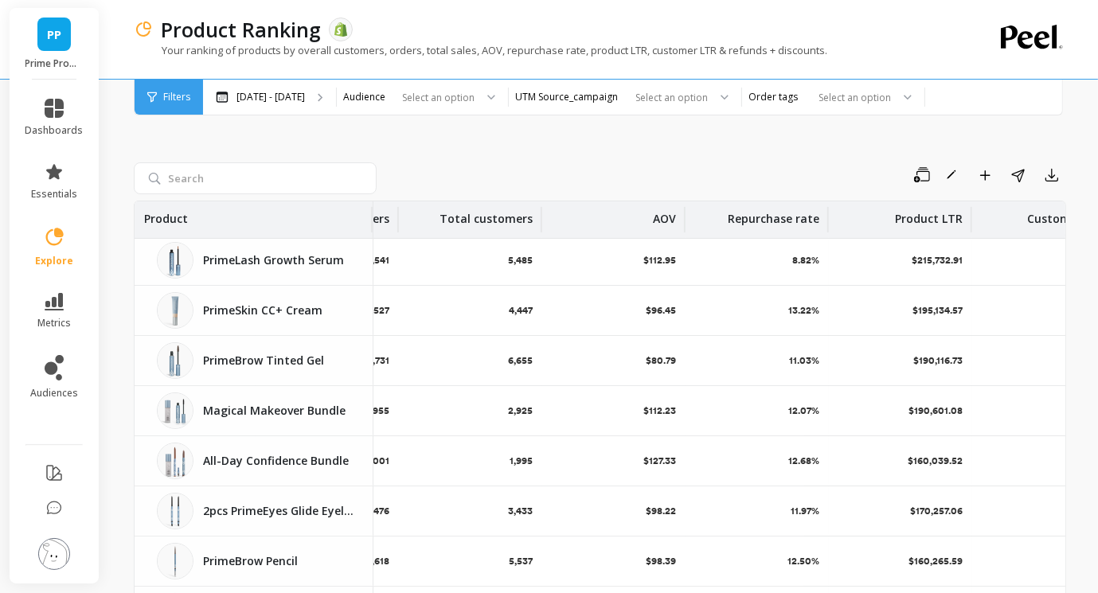
scroll to position [255, 261]
click at [166, 92] on span "Filters" at bounding box center [176, 97] width 27 height 13
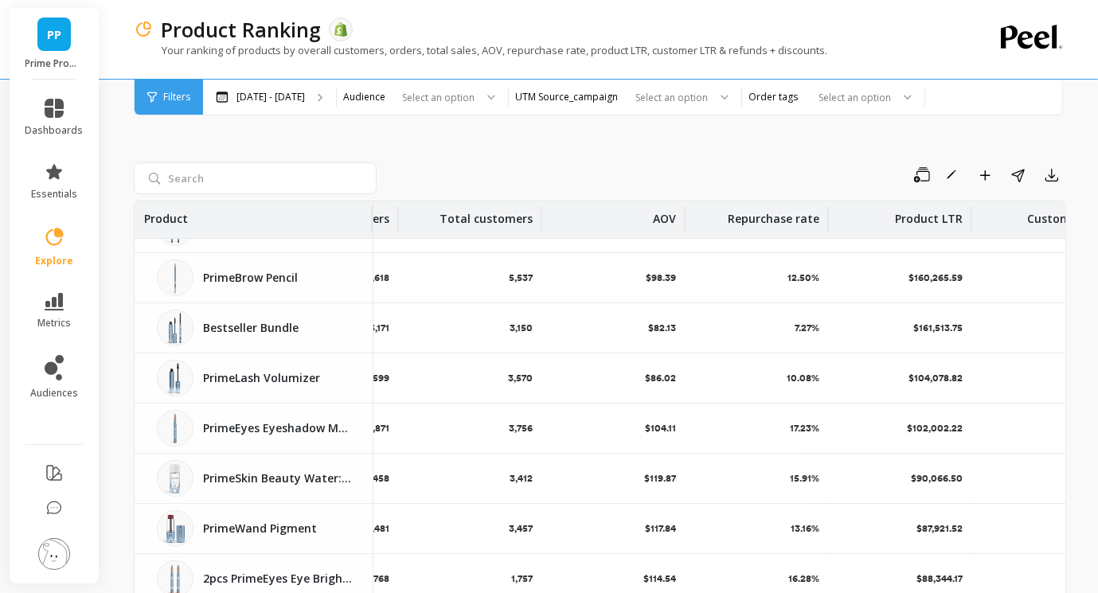
scroll to position [545, 261]
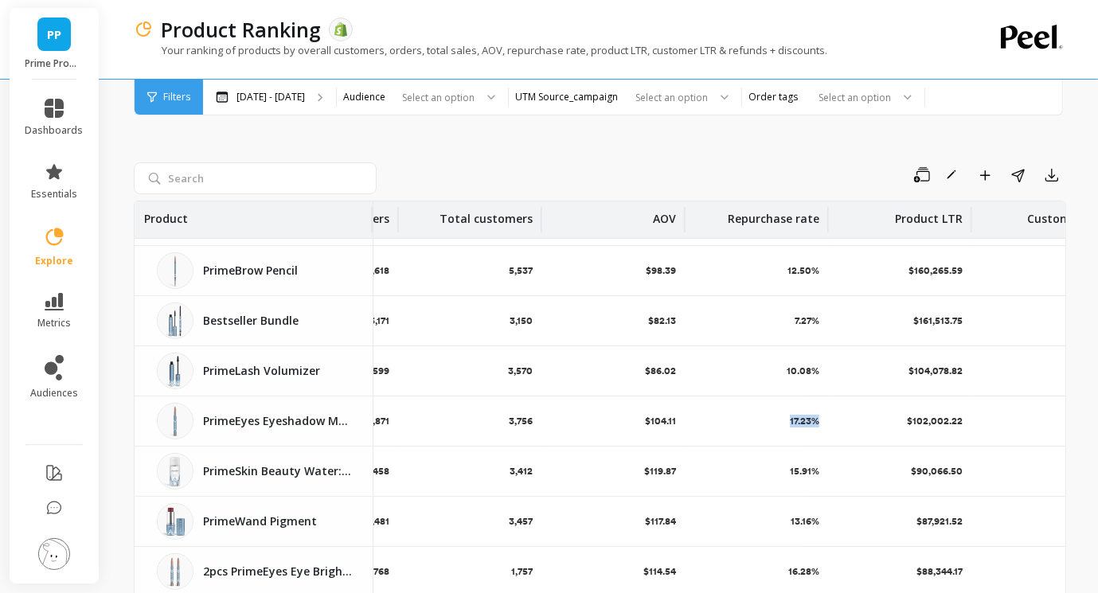
drag, startPoint x: 825, startPoint y: 417, endPoint x: 789, endPoint y: 413, distance: 36.1
click at [789, 413] on div "17.23%" at bounding box center [757, 421] width 143 height 49
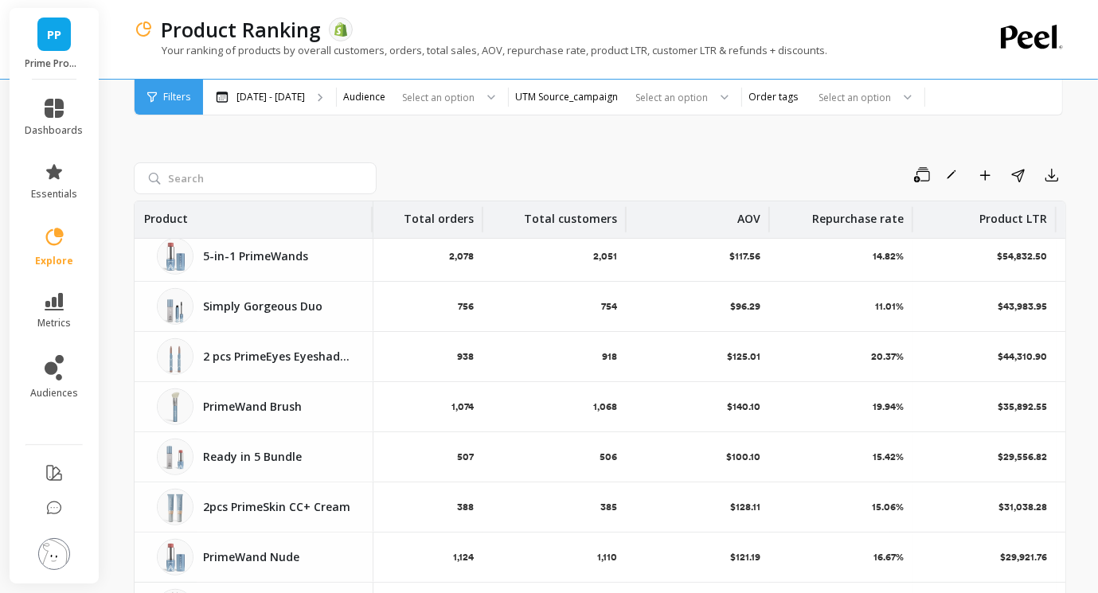
scroll to position [1092, 177]
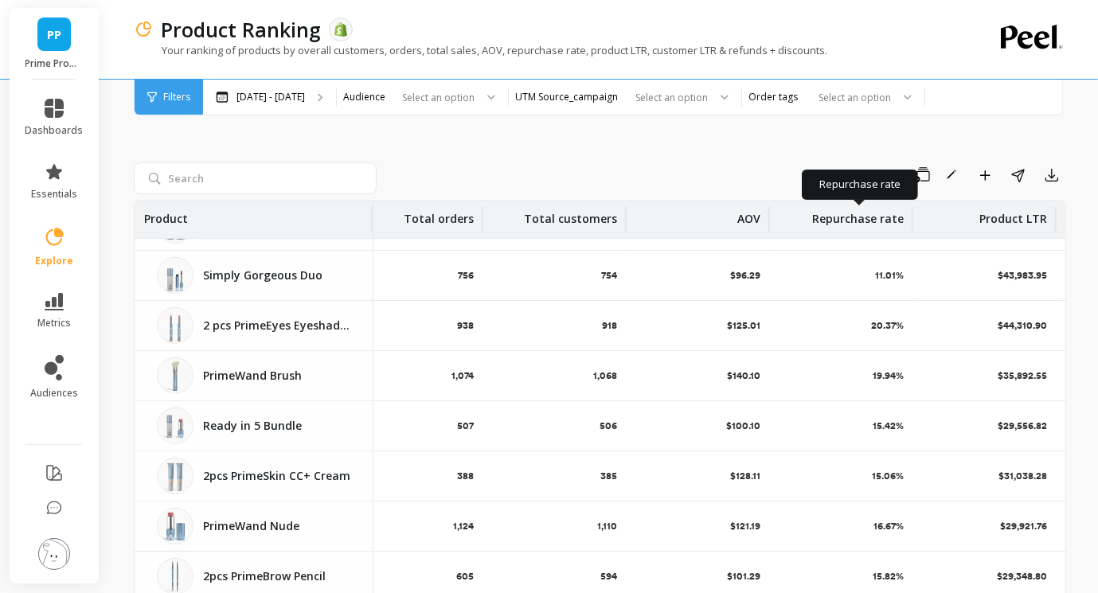
click at [829, 213] on p "Repurchase rate" at bounding box center [858, 213] width 92 height 25
click at [748, 119] on div "Save Rename Add to Dashboard Share Export Product Units ordered Total orders To…" at bounding box center [600, 403] width 933 height 638
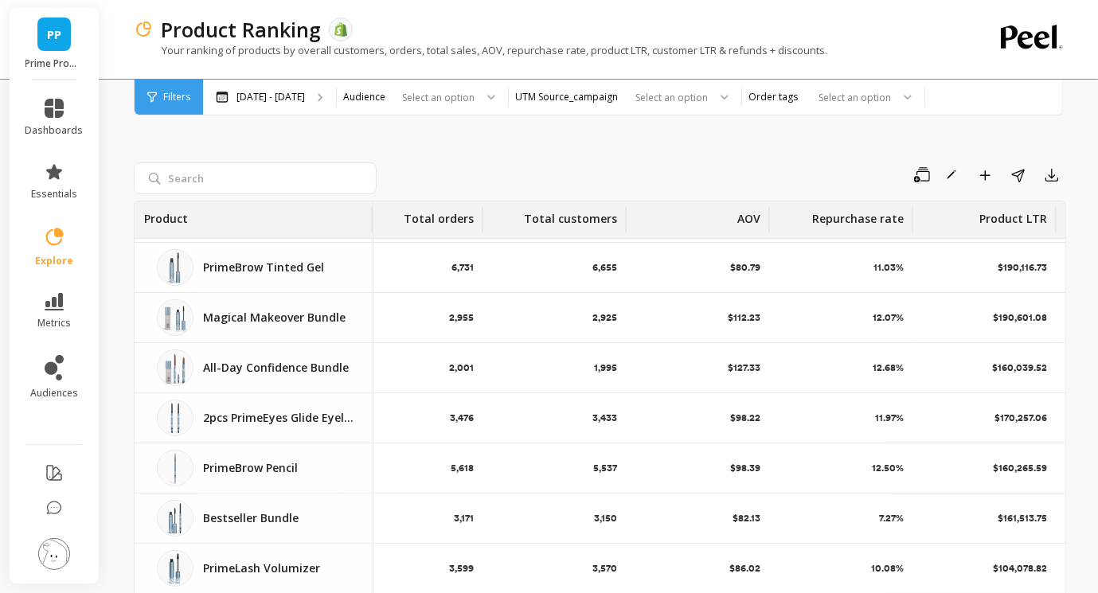
scroll to position [0, 177]
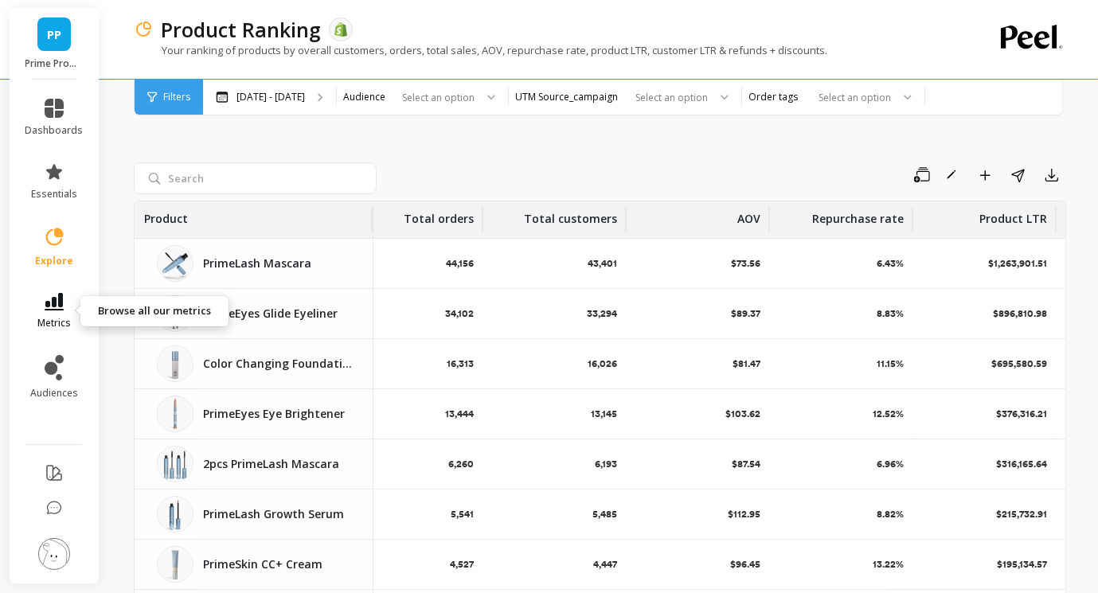
click at [73, 299] on link "metrics" at bounding box center [54, 311] width 58 height 37
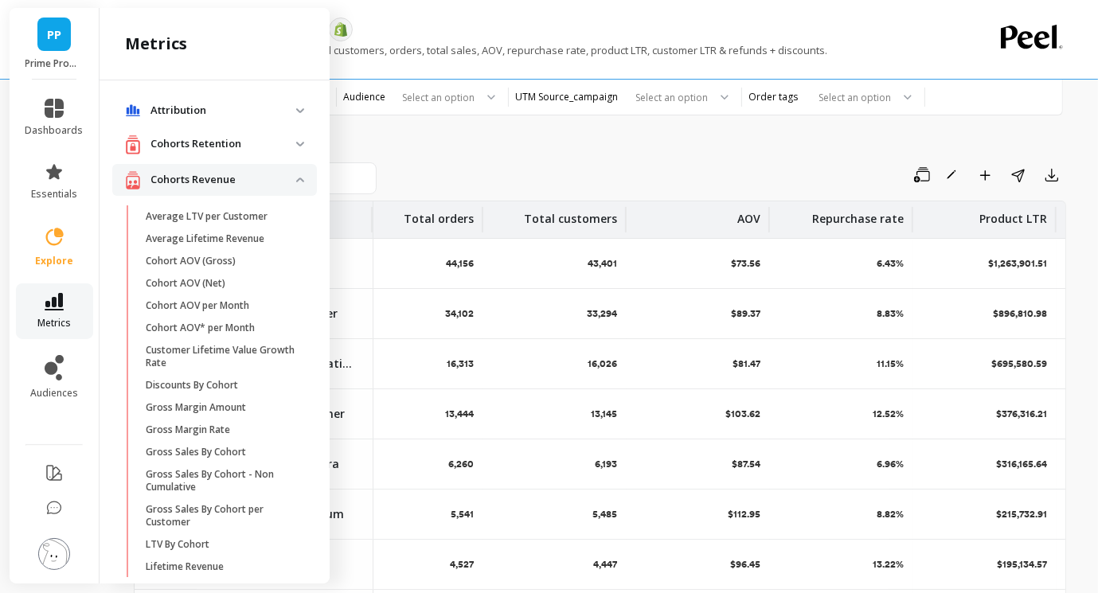
scroll to position [710, 0]
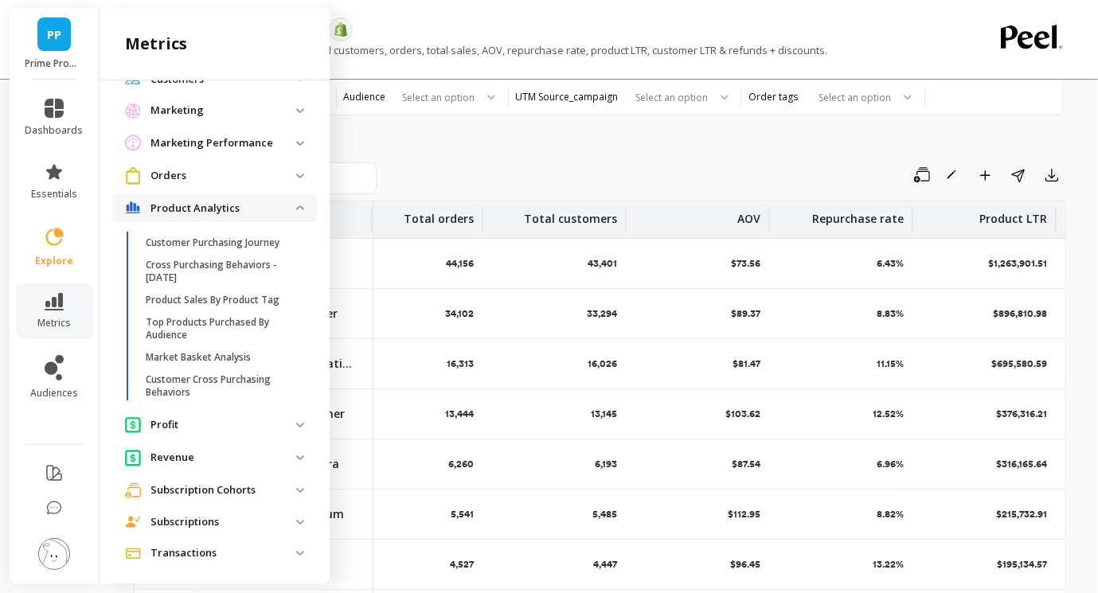
click at [178, 459] on p "Revenue" at bounding box center [224, 458] width 146 height 16
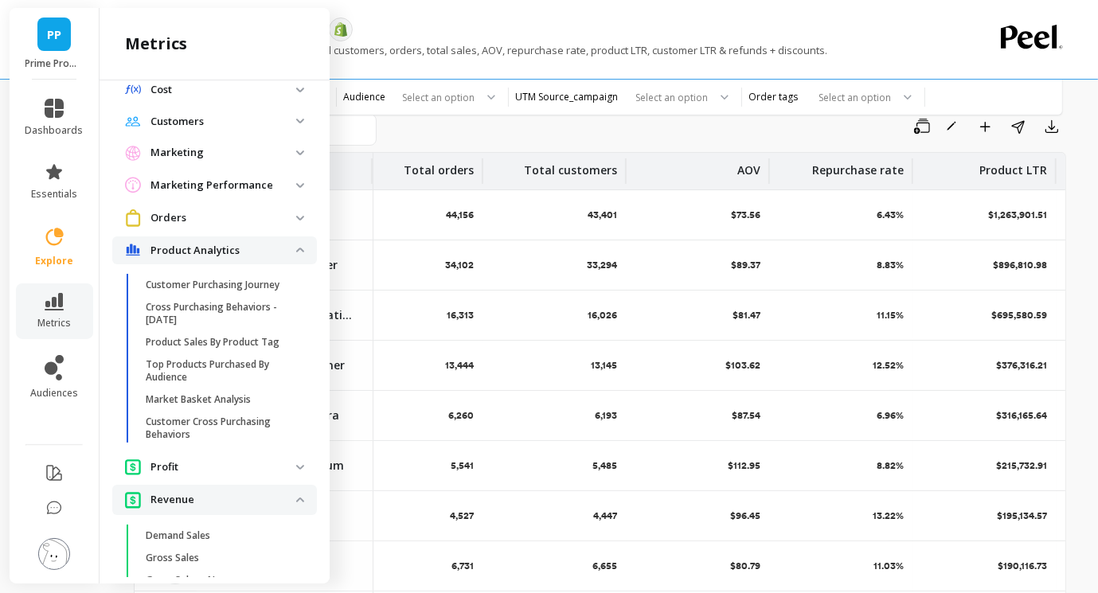
scroll to position [665, 0]
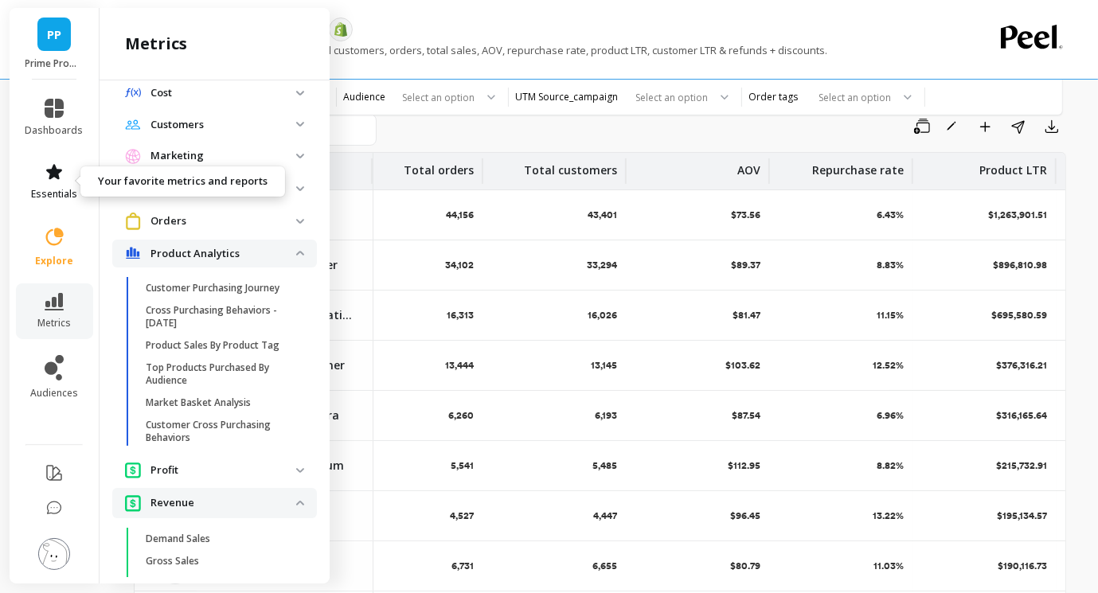
click at [58, 181] on icon at bounding box center [54, 171] width 19 height 19
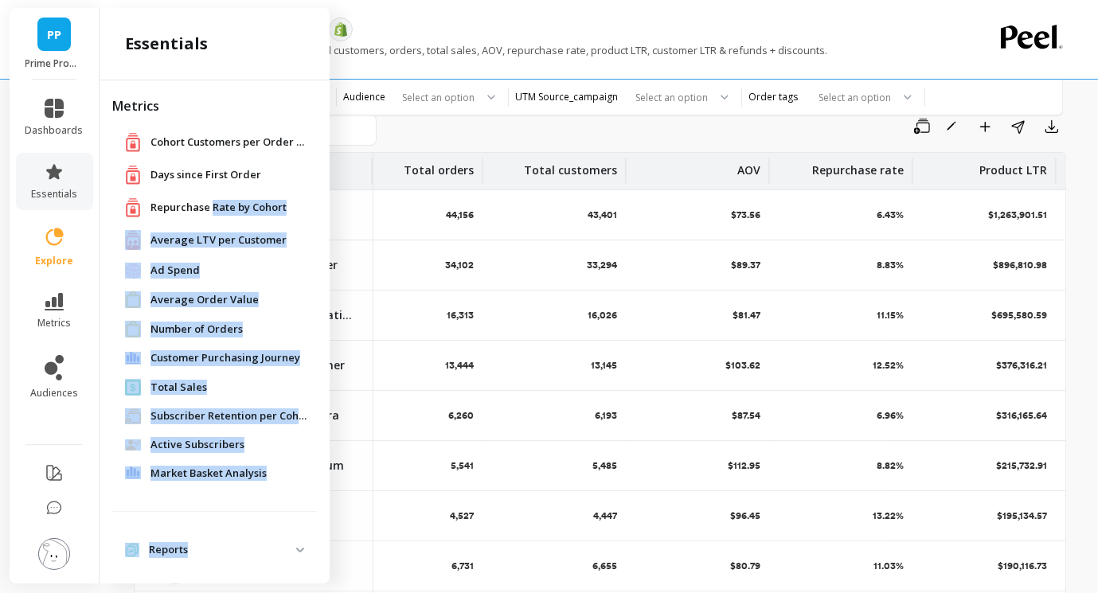
drag, startPoint x: 214, startPoint y: 212, endPoint x: 217, endPoint y: 542, distance: 329.7
click at [217, 542] on ul "Metrics Cohort Customers per Order Count Cohort Customers per Order Count Days …" at bounding box center [214, 331] width 205 height 471
